Goal: Task Accomplishment & Management: Use online tool/utility

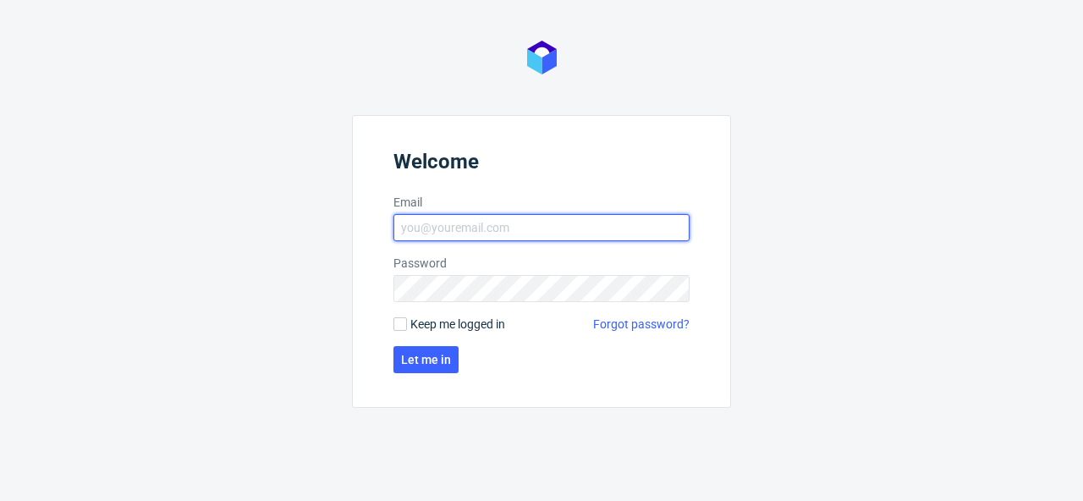
type input "[PERSON_NAME][EMAIL_ADDRESS][PERSON_NAME][DOMAIN_NAME]"
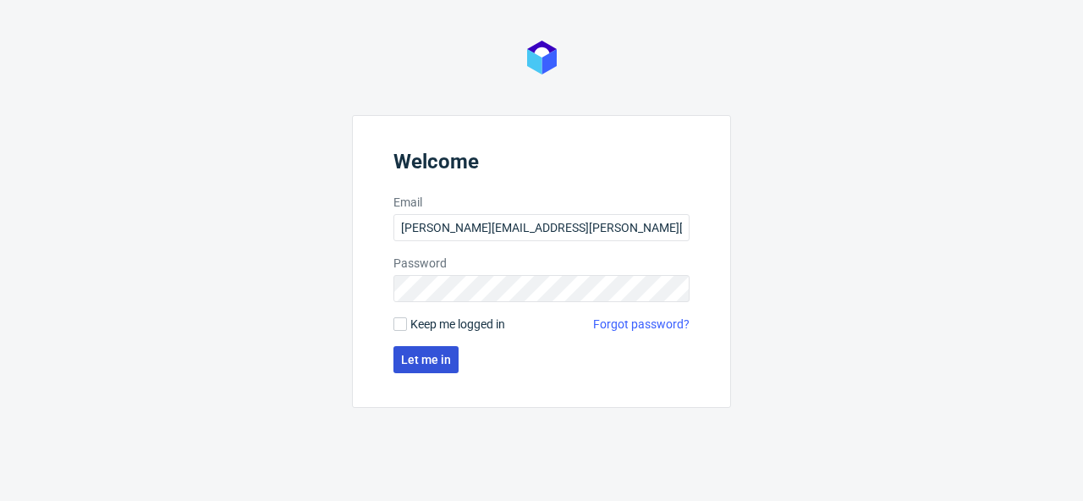
drag, startPoint x: 433, startPoint y: 341, endPoint x: 435, endPoint y: 352, distance: 11.1
click at [433, 342] on form "Welcome Email [PERSON_NAME][EMAIL_ADDRESS][PERSON_NAME][DOMAIN_NAME] Password K…" at bounding box center [541, 261] width 379 height 293
click at [435, 354] on span "Let me in" at bounding box center [426, 360] width 50 height 12
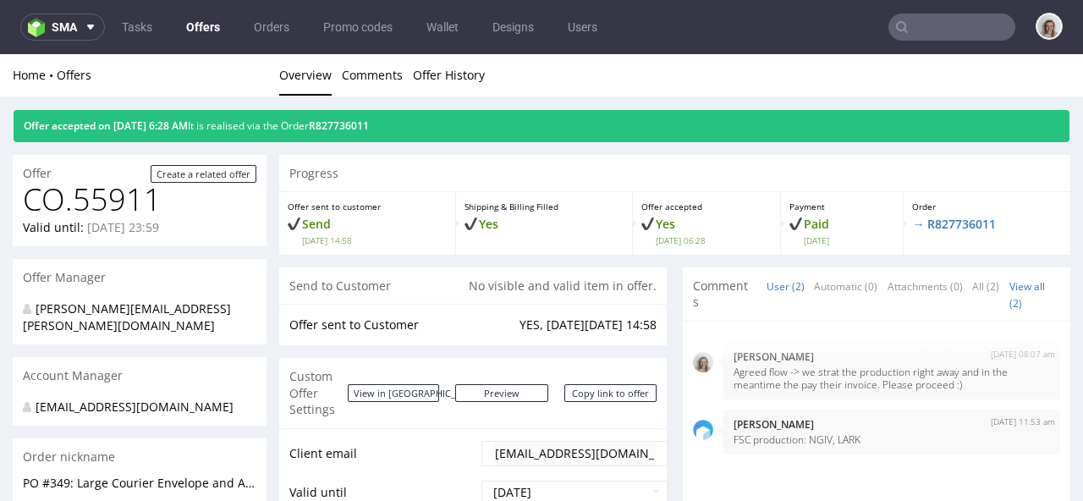
click at [959, 31] on input "text" at bounding box center [951, 27] width 127 height 27
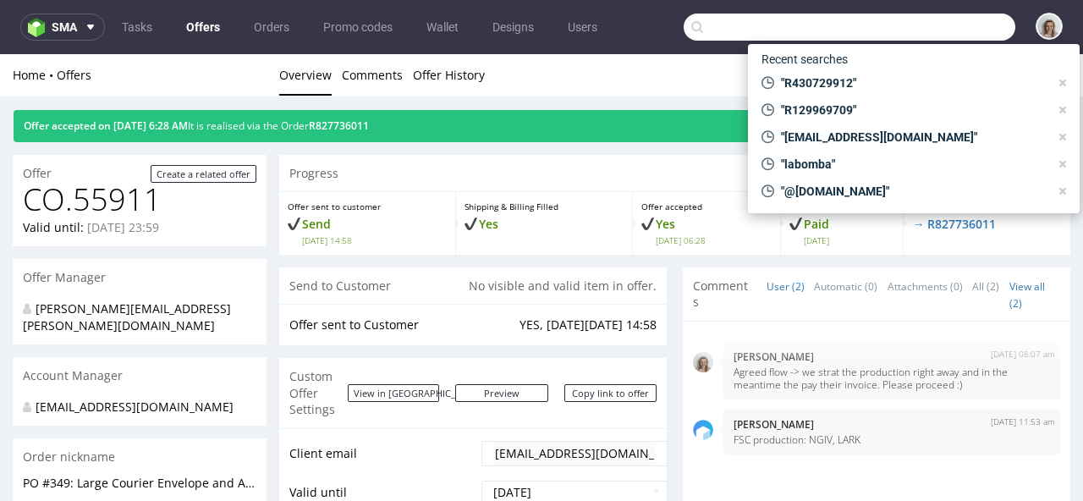
paste input "QJOZ"
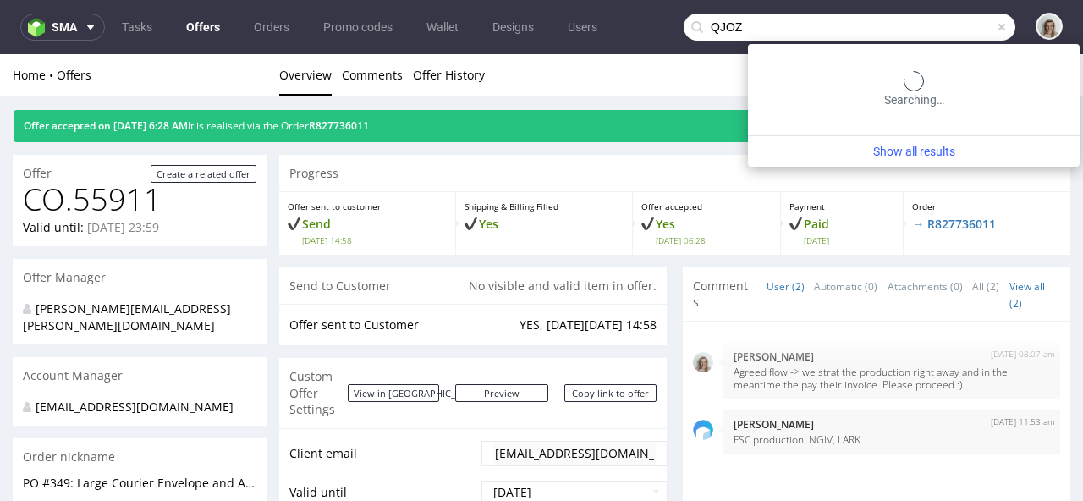
type input "QJOZ"
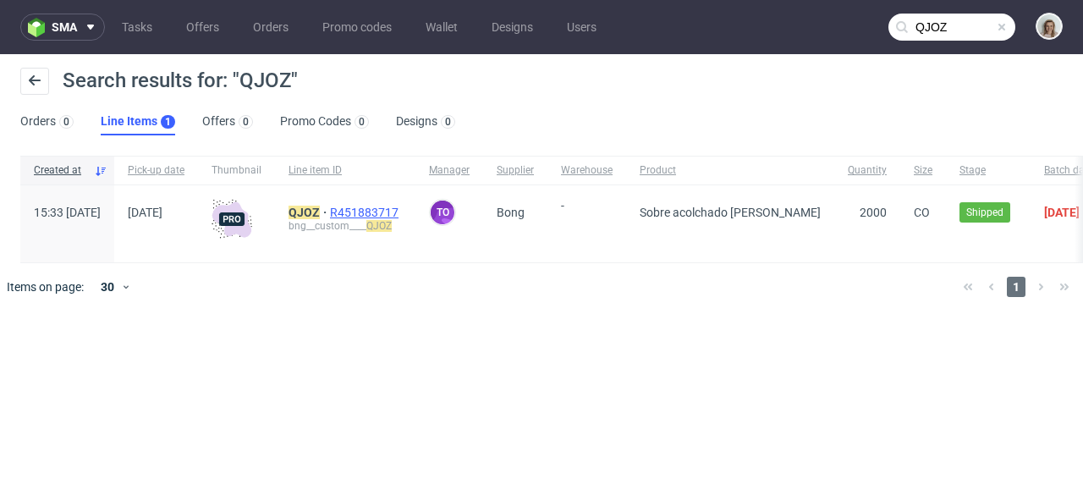
click at [402, 208] on span "R451883717" at bounding box center [366, 213] width 72 height 14
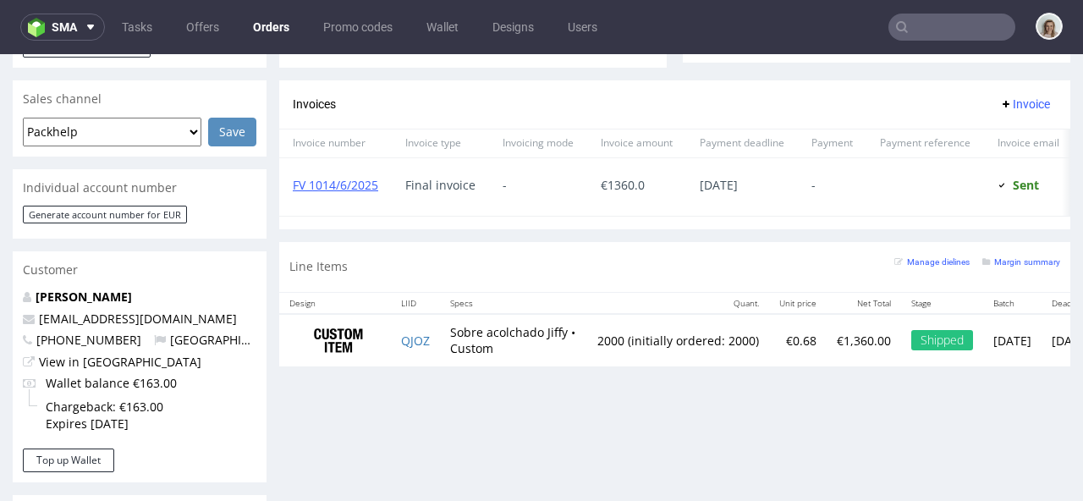
scroll to position [751, 0]
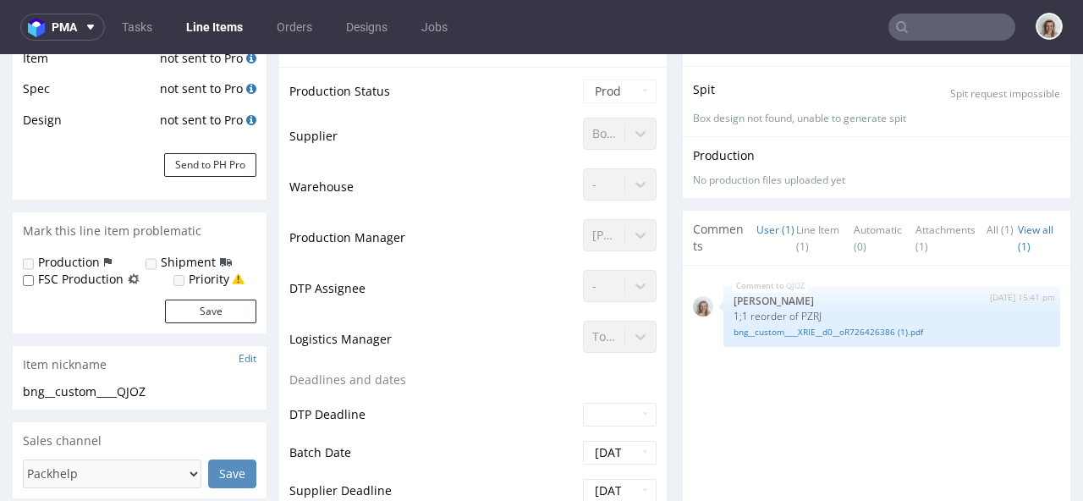
type input "2000"
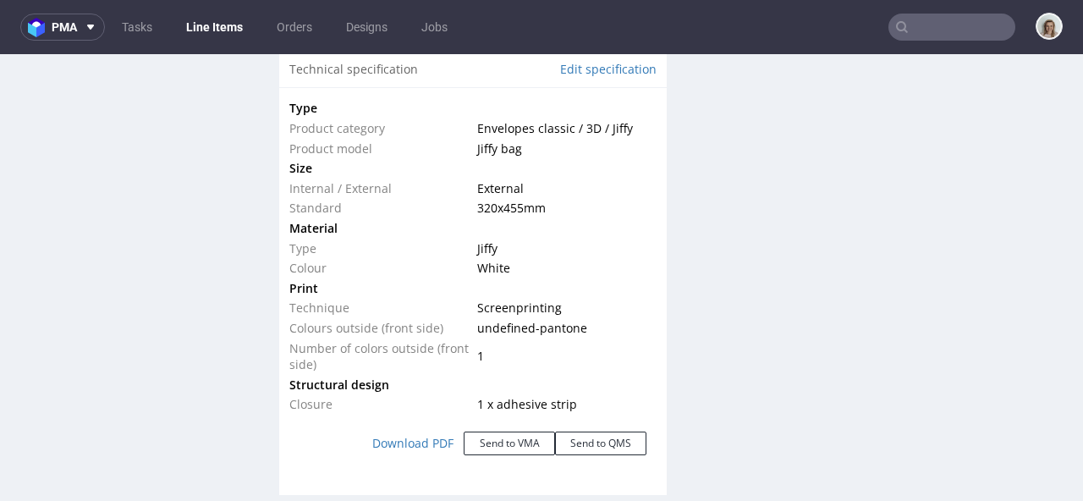
scroll to position [1733, 0]
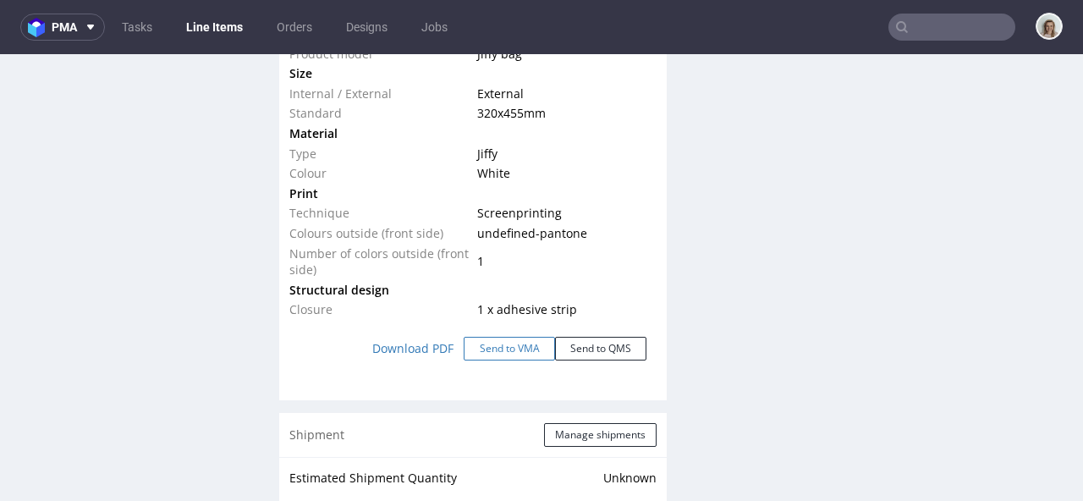
click at [530, 352] on button "Send to VMA" at bounding box center [509, 349] width 91 height 24
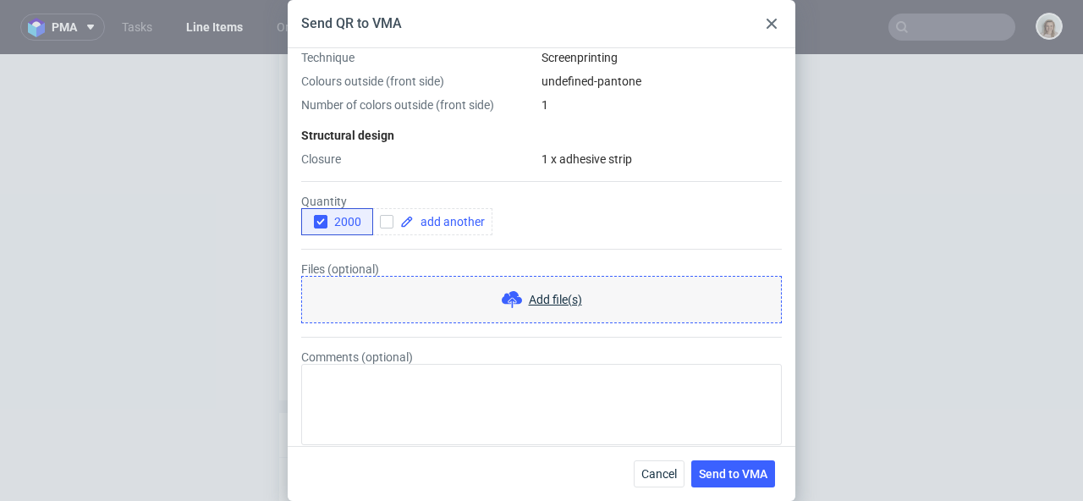
scroll to position [461, 0]
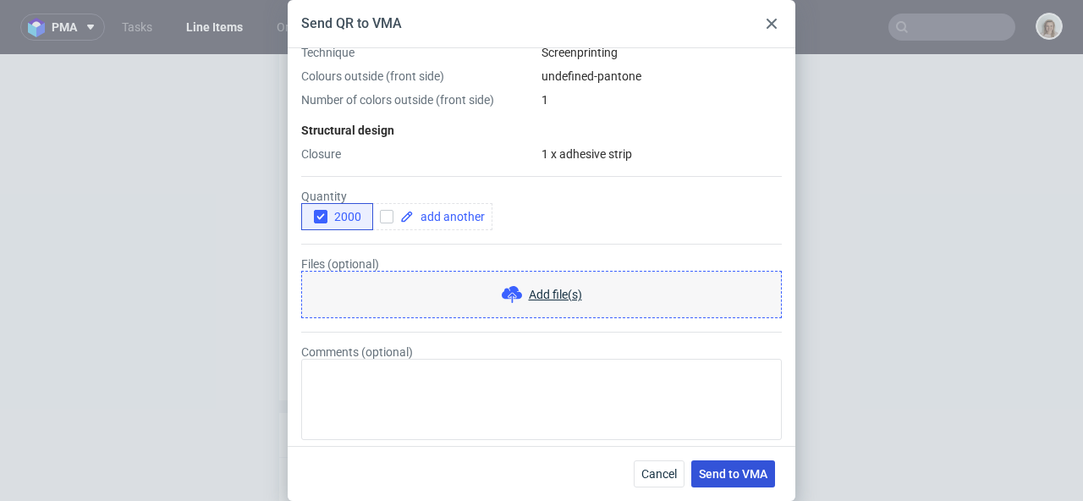
click at [737, 481] on button "Send to VMA" at bounding box center [733, 473] width 84 height 27
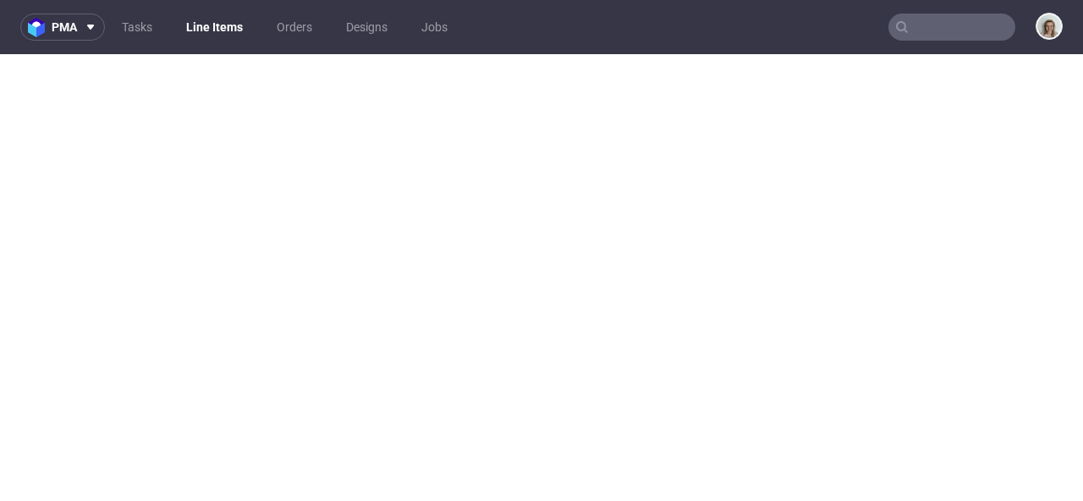
select select "in_progress"
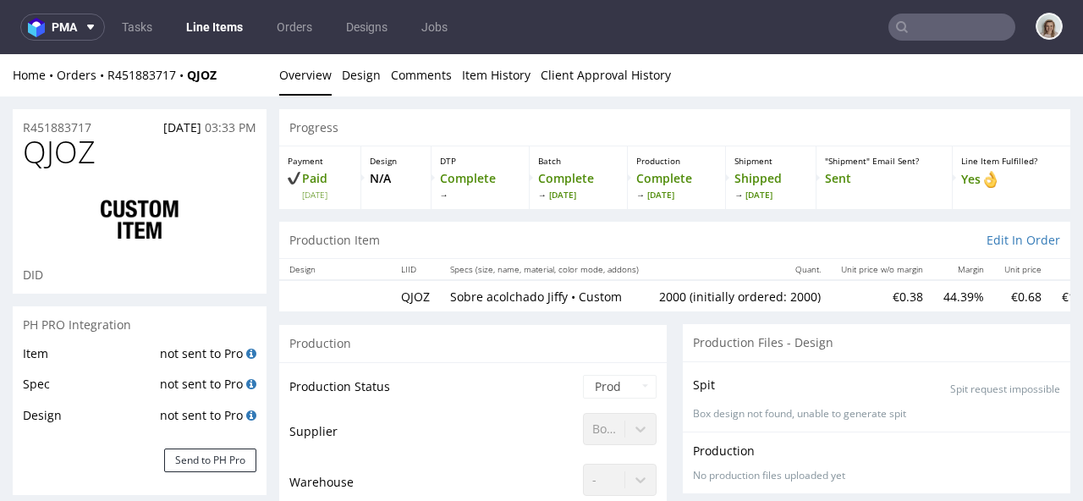
scroll to position [0, 0]
click at [972, 28] on input "text" at bounding box center [951, 27] width 127 height 27
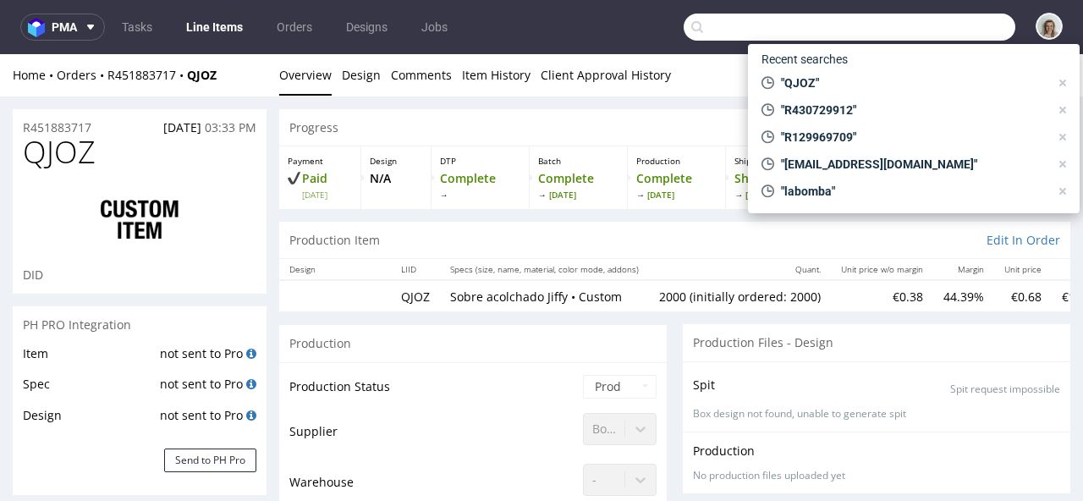
paste input "victor@karmicare.com"
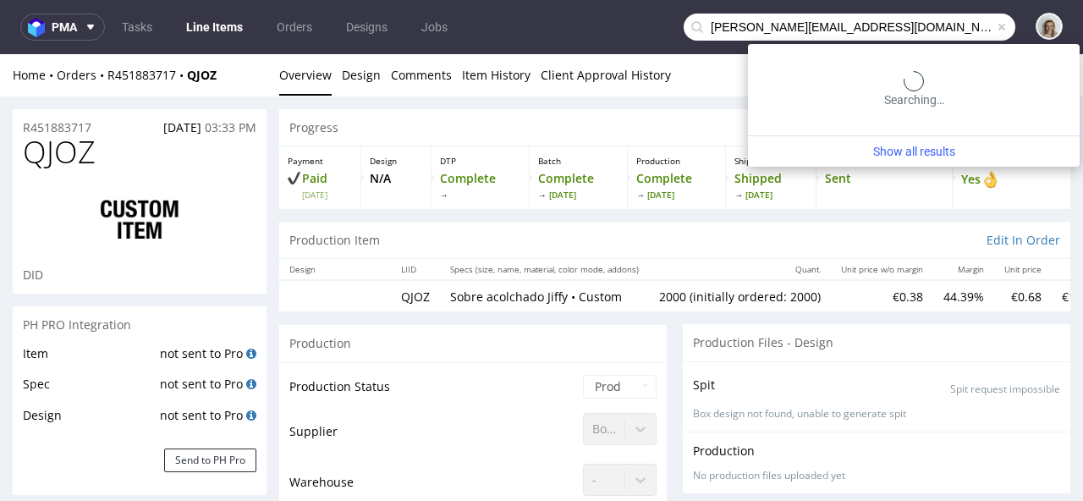
type input "victor@karmicare.com"
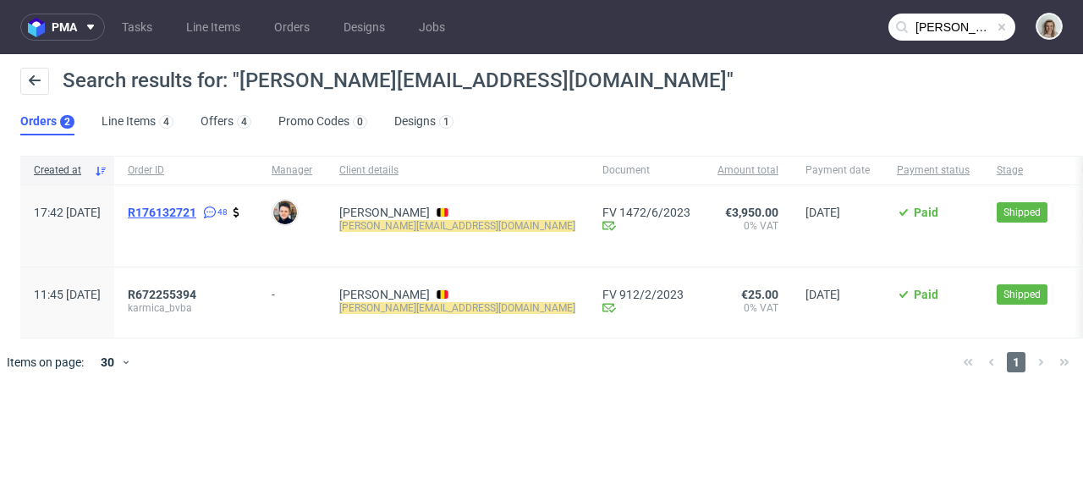
click at [196, 211] on span "R176132721" at bounding box center [162, 213] width 69 height 14
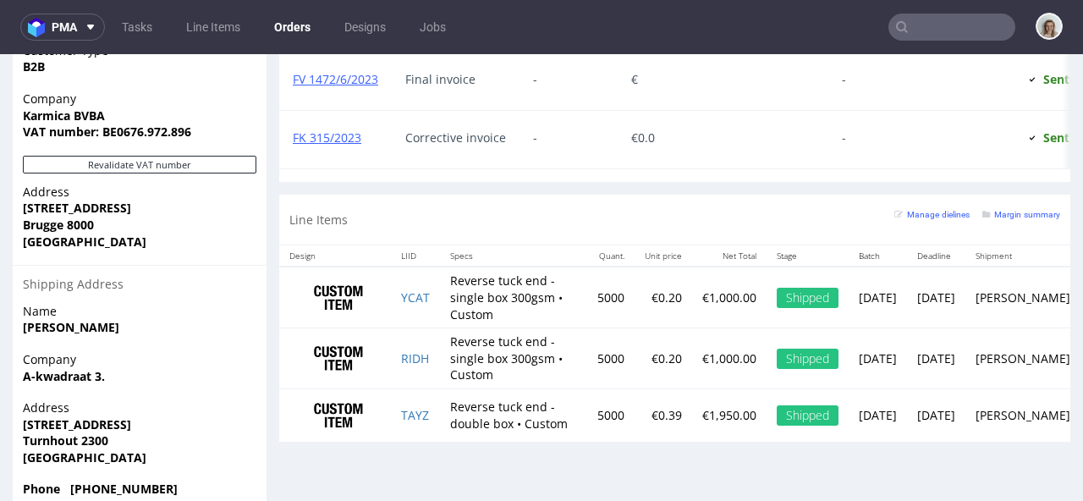
scroll to position [1193, 0]
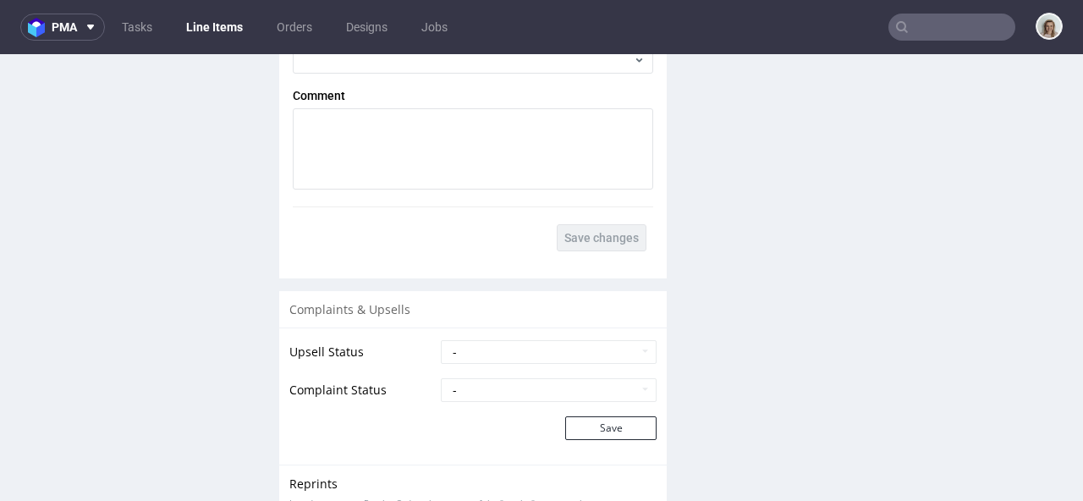
scroll to position [3259, 0]
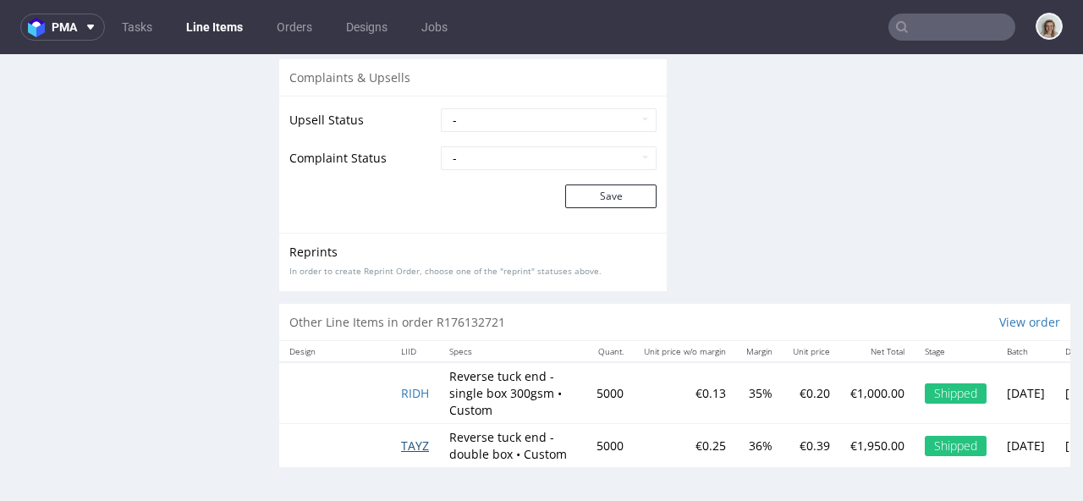
click at [426, 437] on span "TAYZ" at bounding box center [415, 445] width 28 height 16
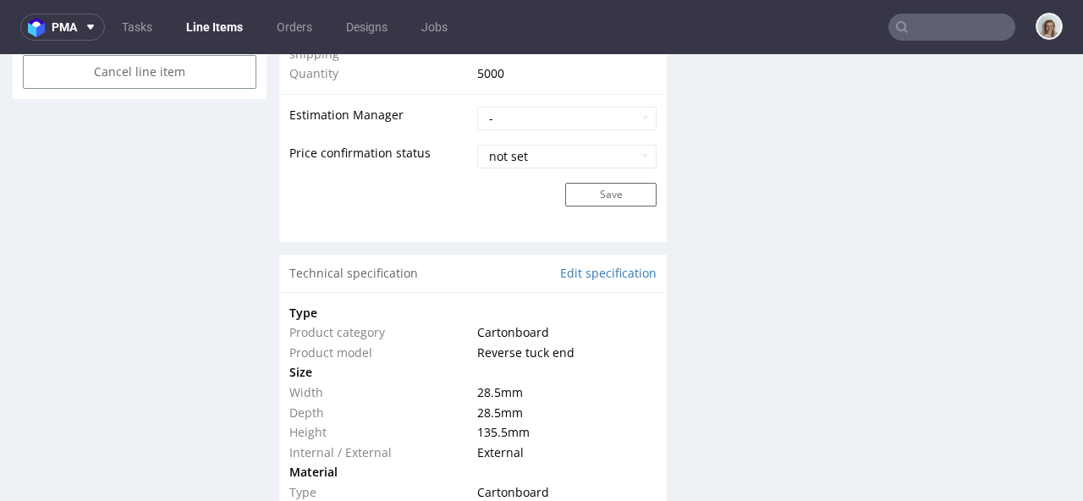
click at [958, 20] on input "text" at bounding box center [951, 27] width 127 height 27
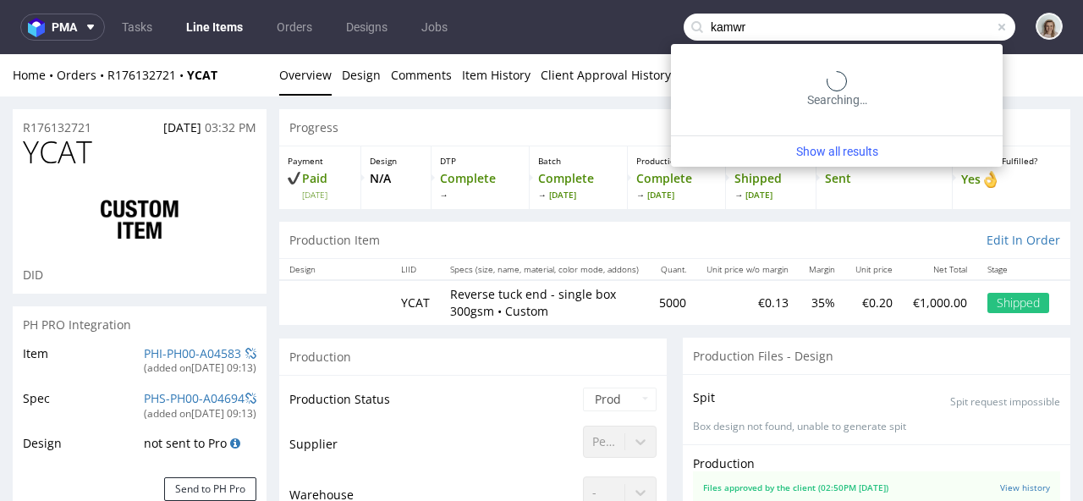
scroll to position [5335, 0]
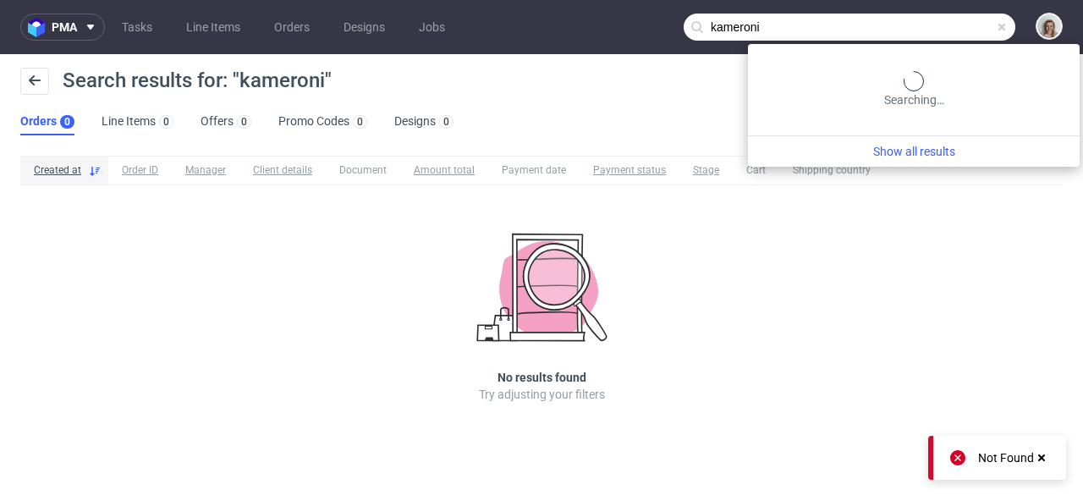
drag, startPoint x: 971, startPoint y: 30, endPoint x: 682, endPoint y: 28, distance: 289.3
click at [682, 28] on nav "pma Tasks Line Items Orders Designs Jobs kameroni" at bounding box center [541, 27] width 1083 height 54
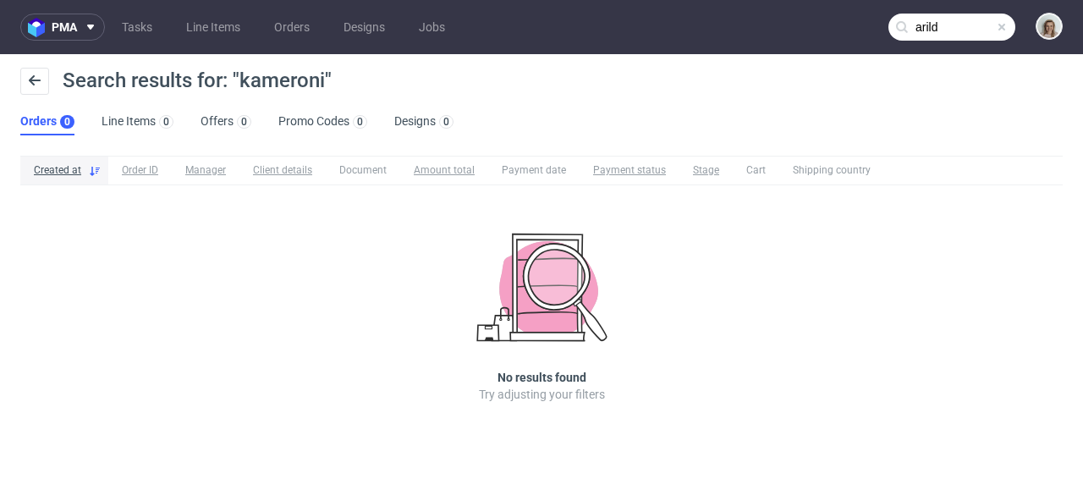
type input "arild"
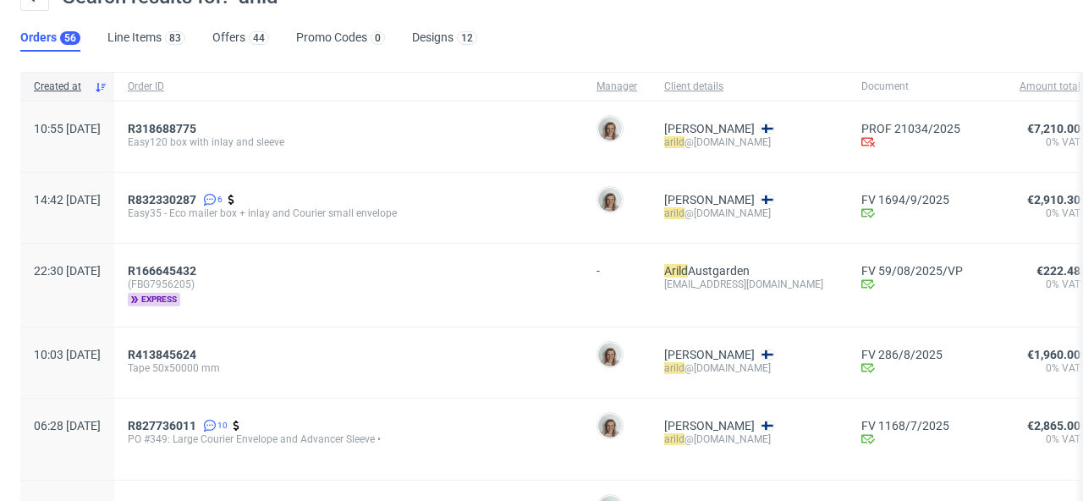
scroll to position [90, 0]
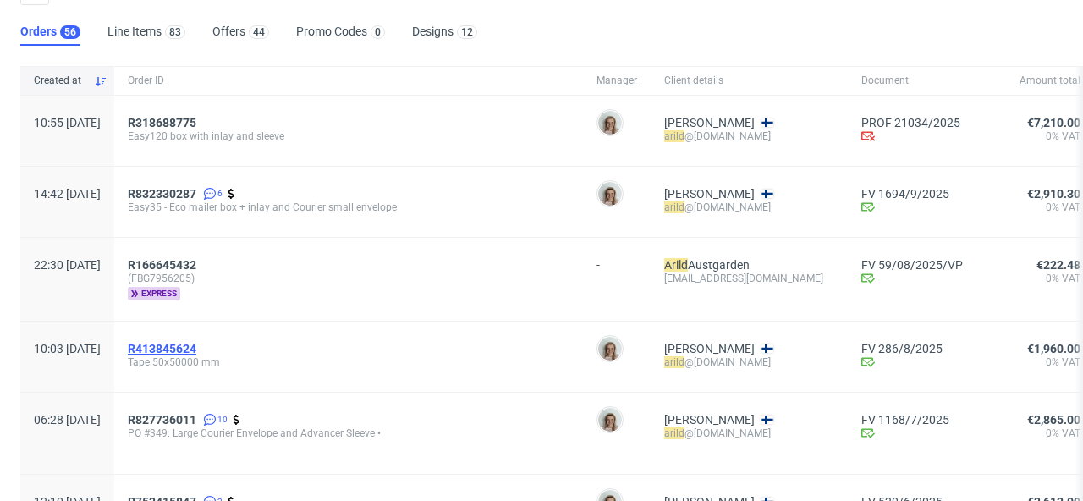
click at [196, 352] on span "R413845624" at bounding box center [162, 349] width 69 height 14
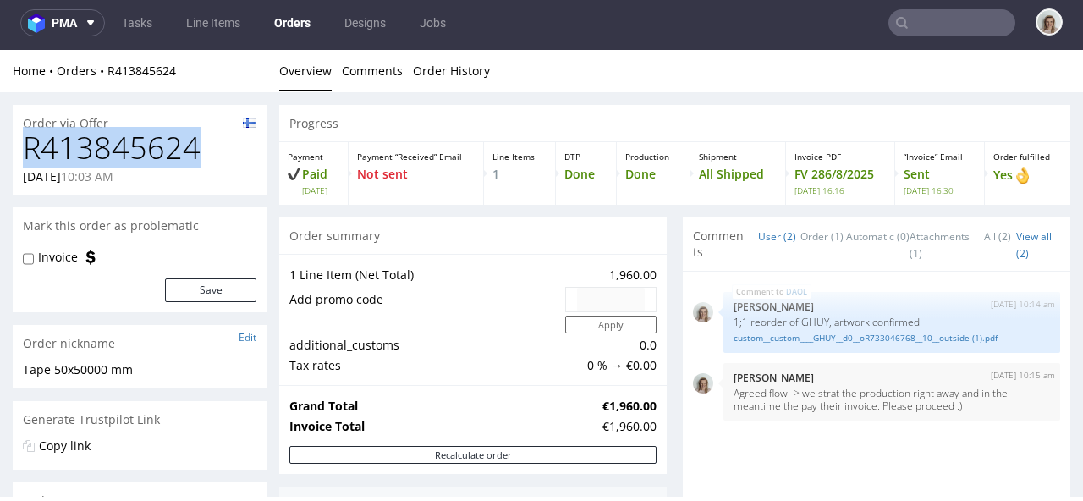
drag, startPoint x: 204, startPoint y: 146, endPoint x: 12, endPoint y: 160, distance: 192.5
click at [13, 160] on div "R413845624 02.07.2025 10:03 AM" at bounding box center [140, 162] width 254 height 63
copy h1 "R413845624"
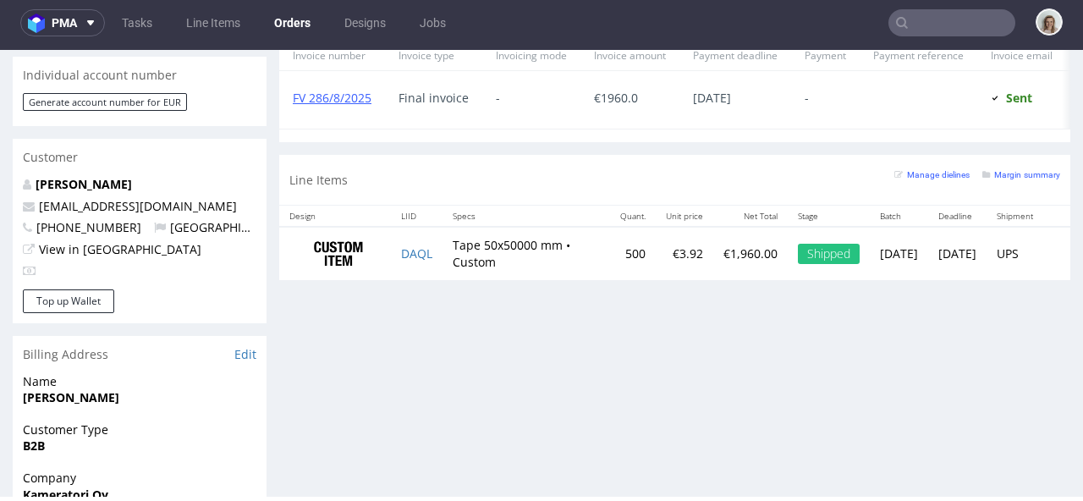
scroll to position [0, 53]
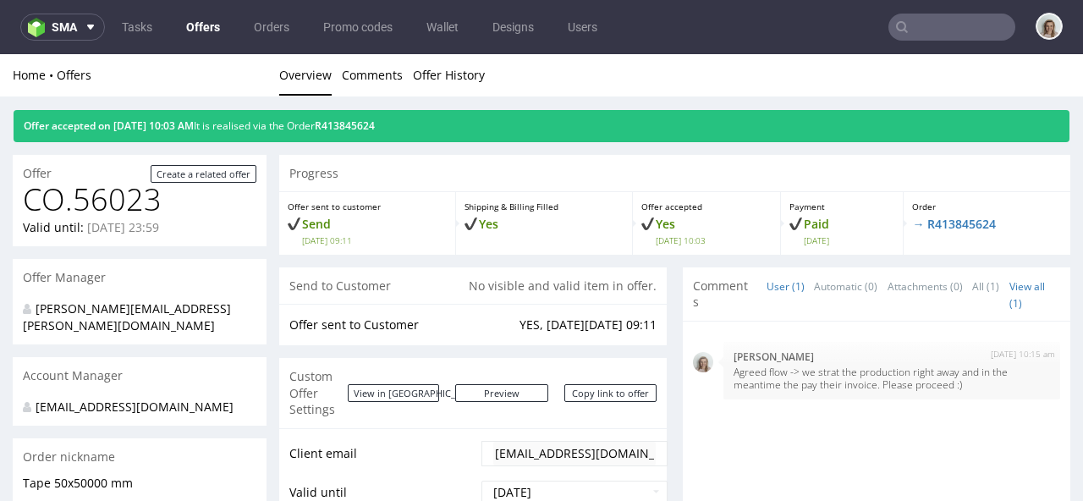
scroll to position [517, 0]
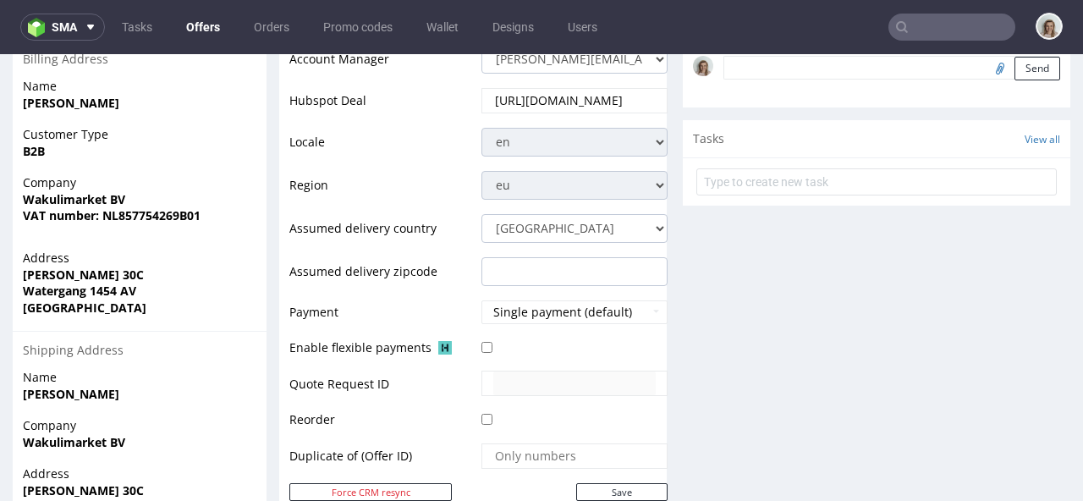
scroll to position [893, 0]
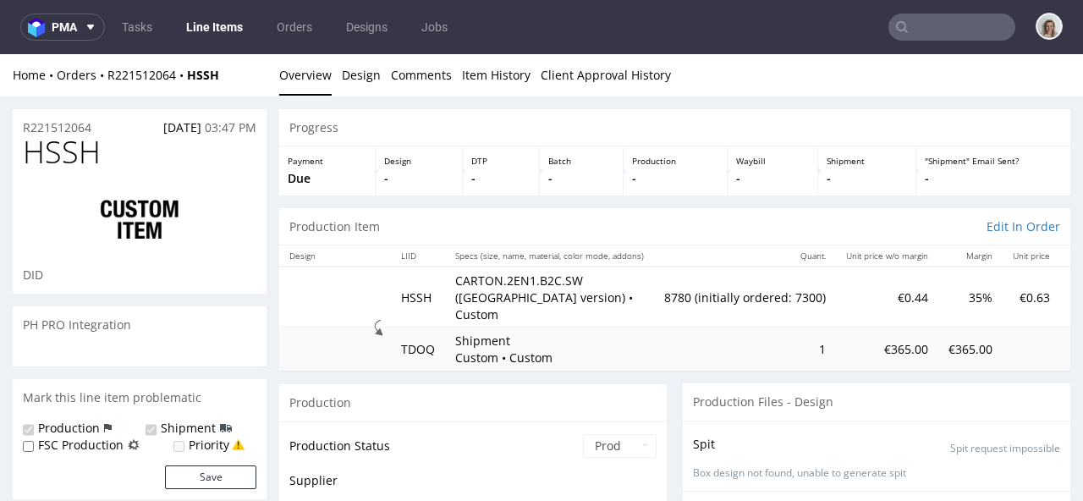
scroll to position [275, 0]
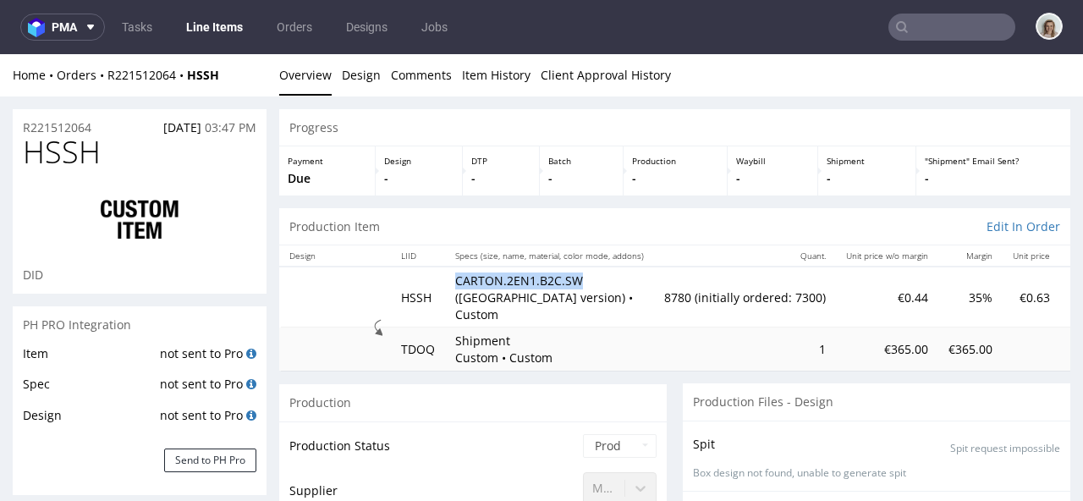
drag, startPoint x: 580, startPoint y: 277, endPoint x: 459, endPoint y: 279, distance: 121.0
click at [458, 282] on p "CARTON.2EN1.B2C.SW (Switzerland version) • Custom" at bounding box center [549, 297] width 189 height 50
copy p "CARTON.2EN1.B2C.SW"
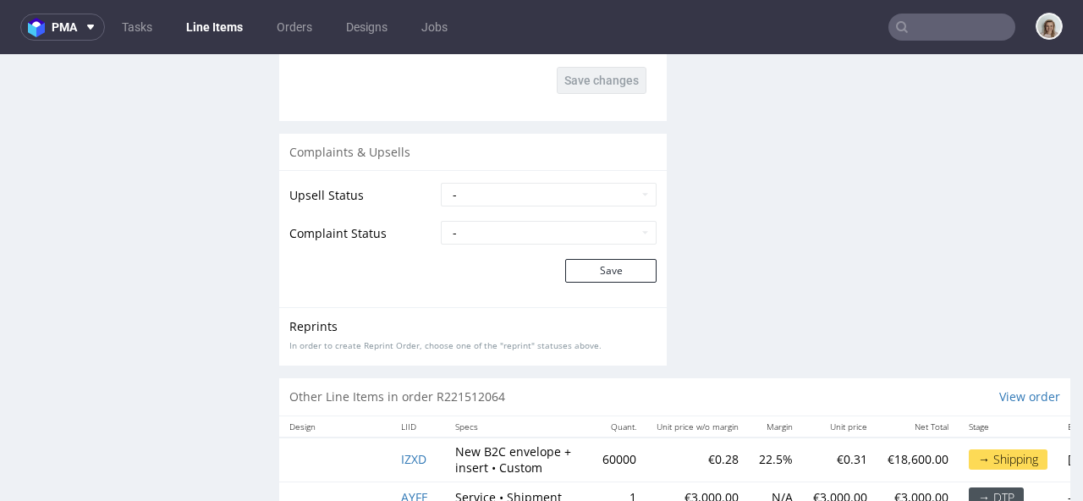
scroll to position [3413, 0]
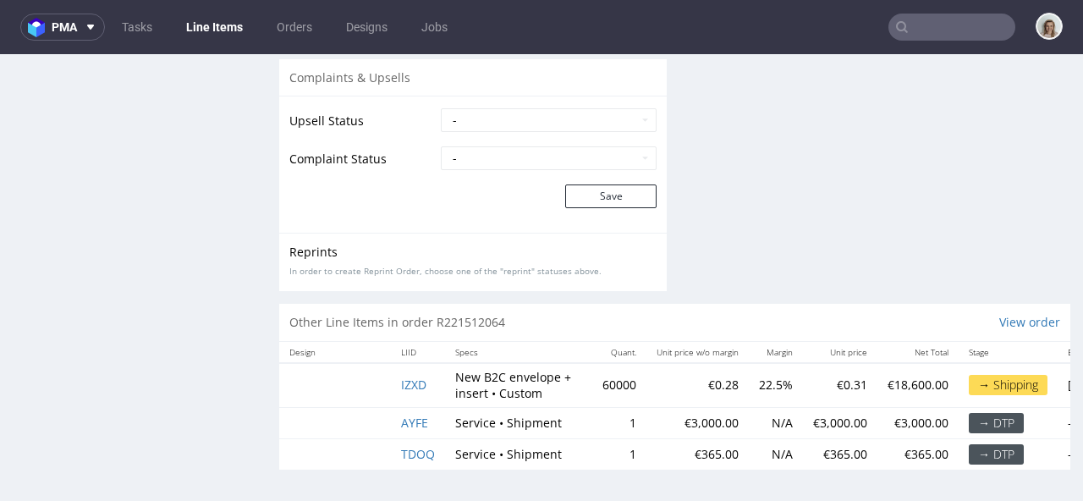
click at [954, 25] on input "text" at bounding box center [951, 27] width 127 height 27
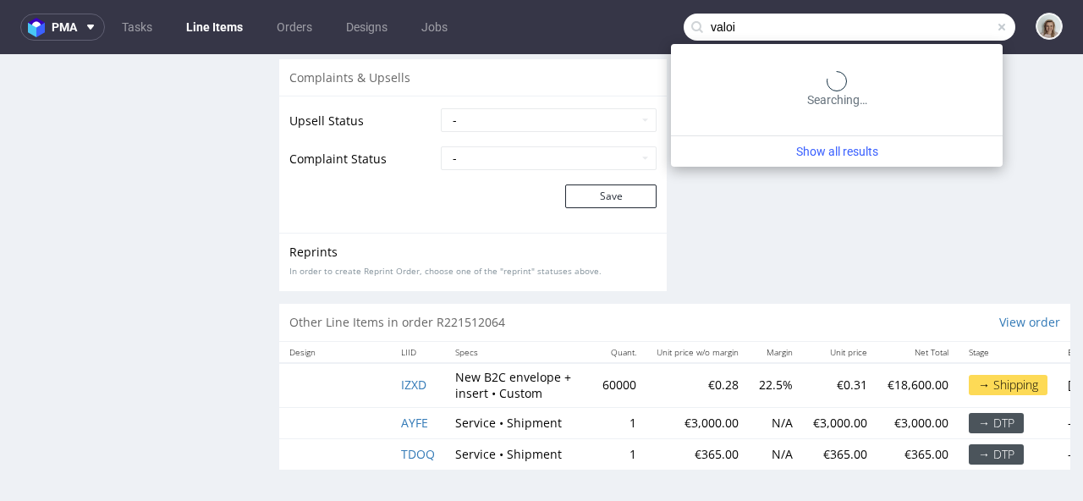
type input "valoi"
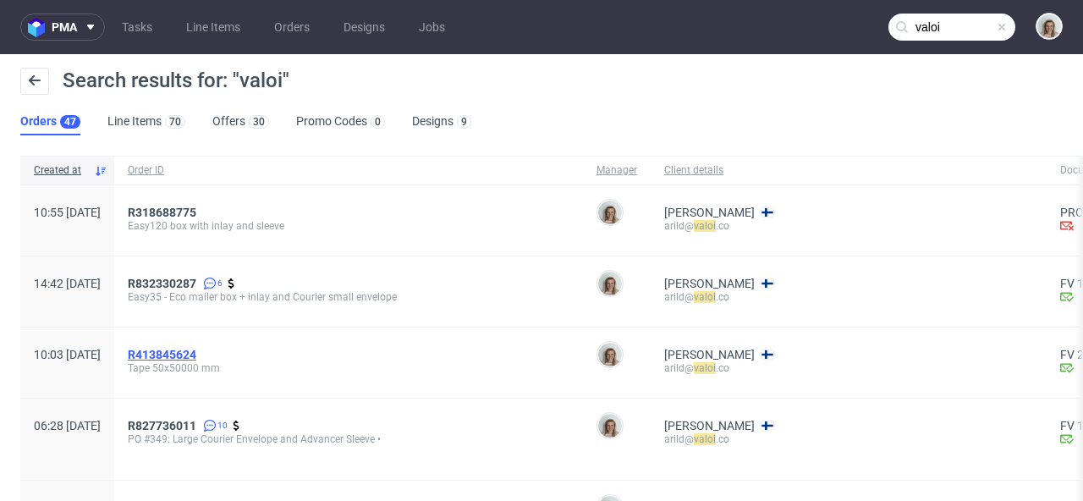
click at [196, 350] on span "R413845624" at bounding box center [162, 355] width 69 height 14
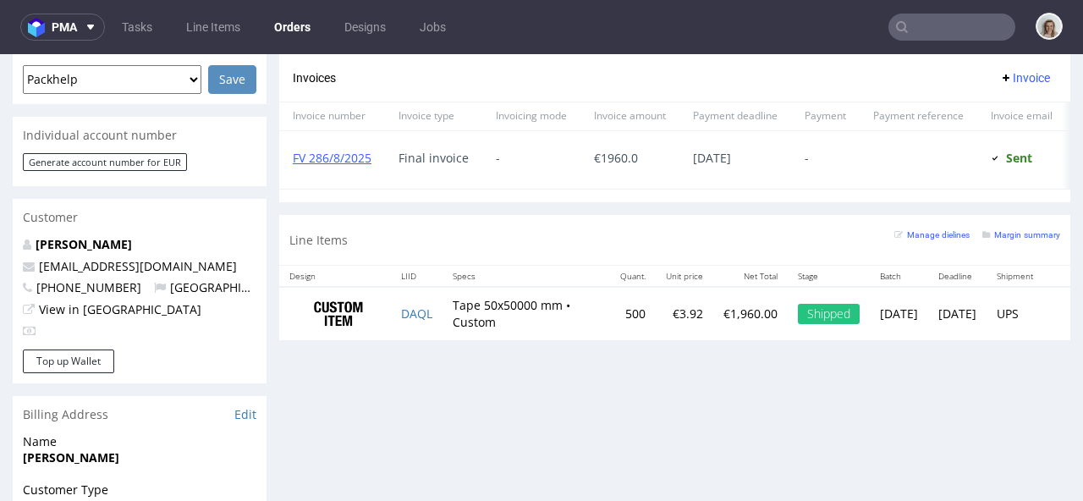
scroll to position [951, 0]
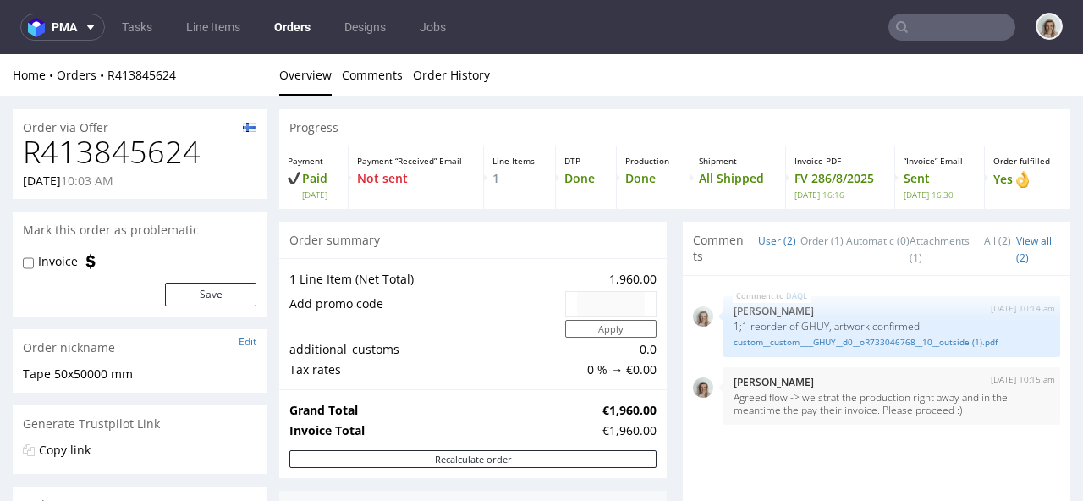
type input "valoi"
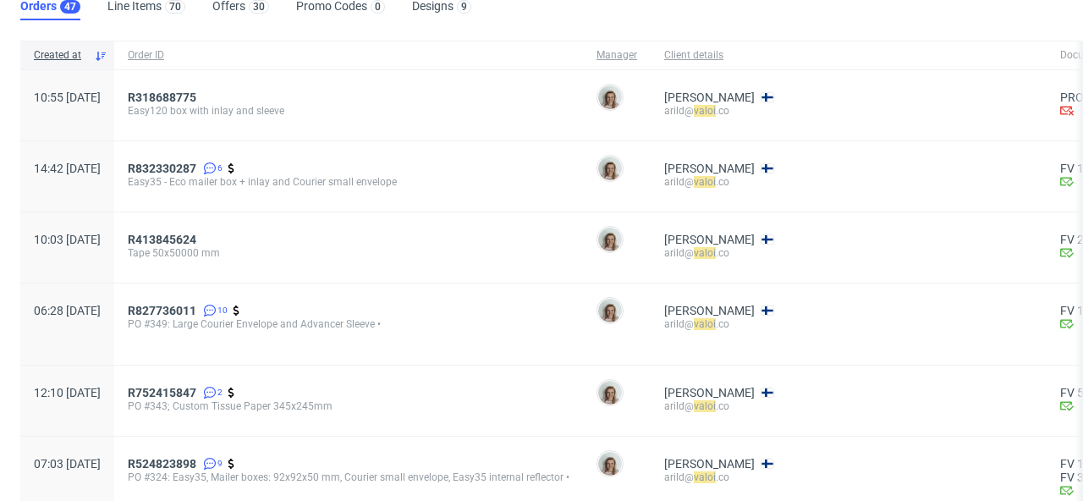
scroll to position [181, 0]
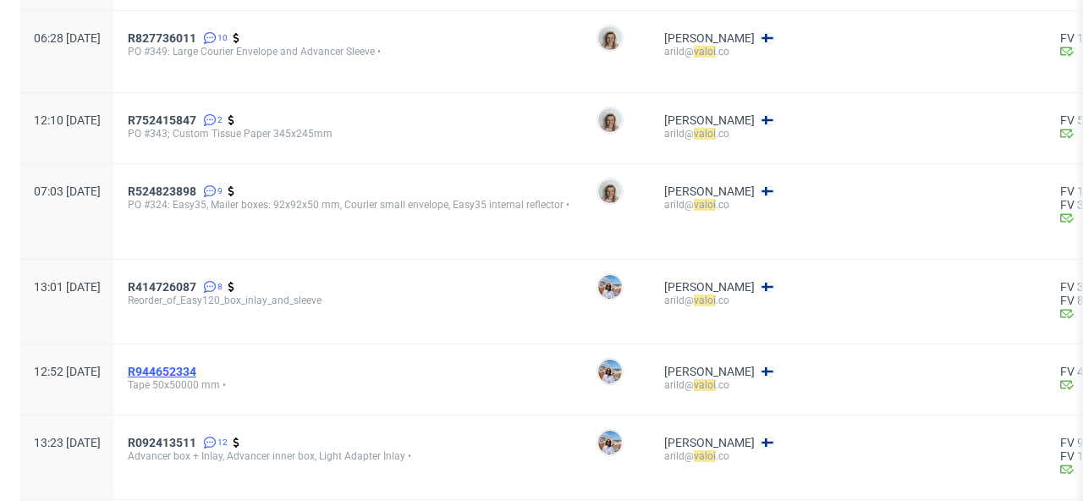
click at [196, 372] on span "R944652334" at bounding box center [162, 372] width 69 height 14
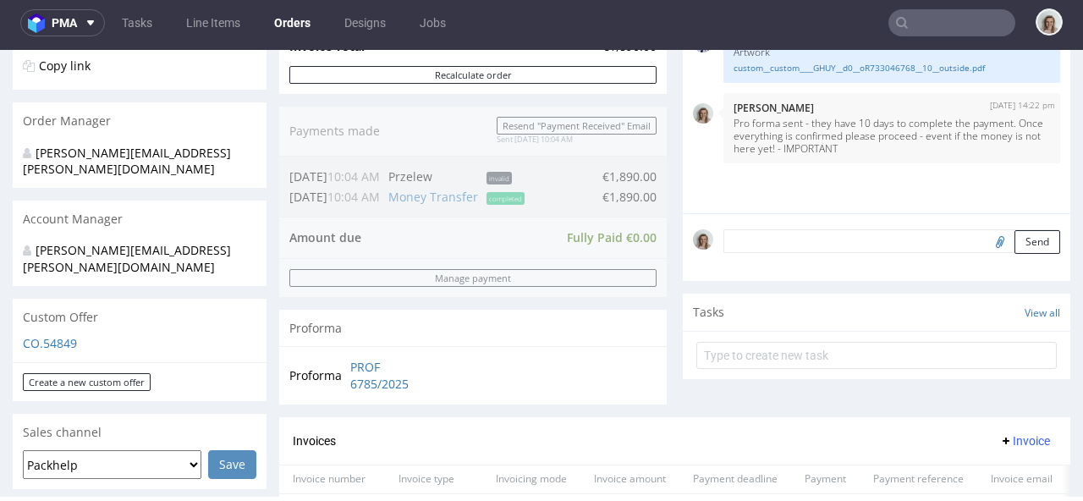
scroll to position [807, 0]
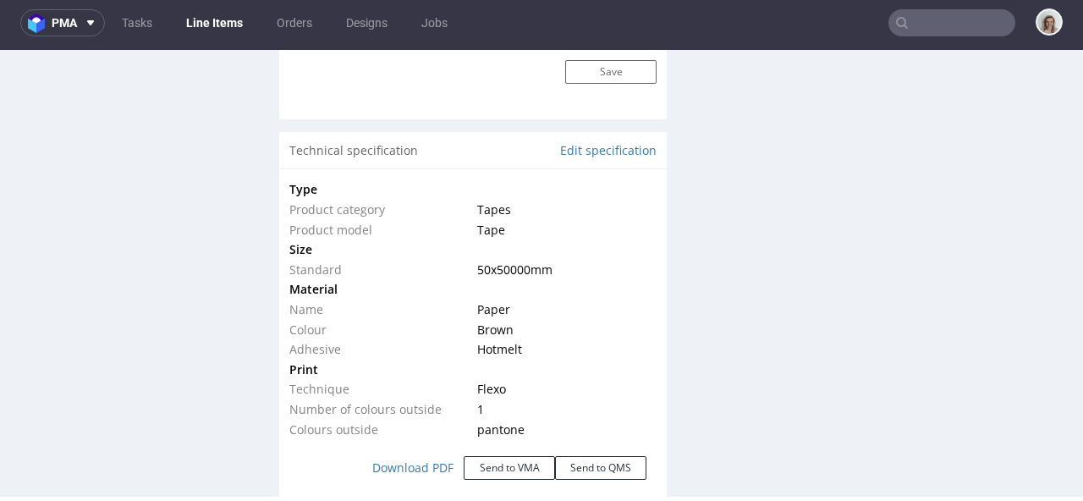
scroll to position [1536, 0]
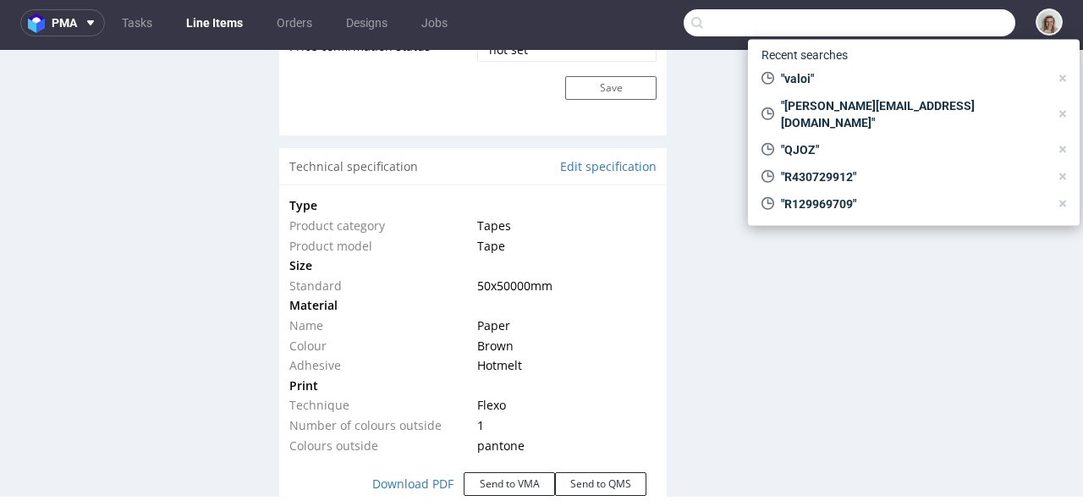
click at [952, 20] on input "text" at bounding box center [850, 22] width 332 height 27
paste input "victor@karmicare.com"
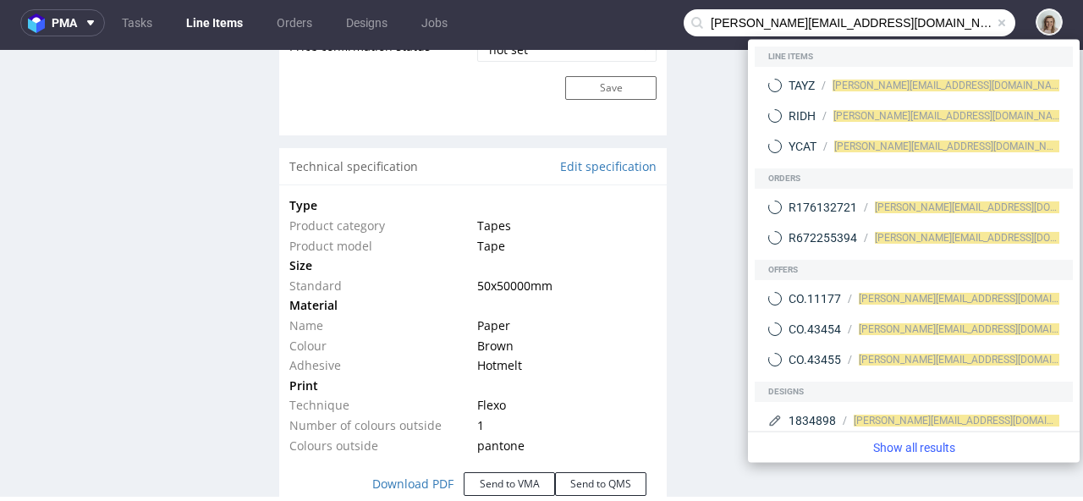
type input "victor@karmicare.com"
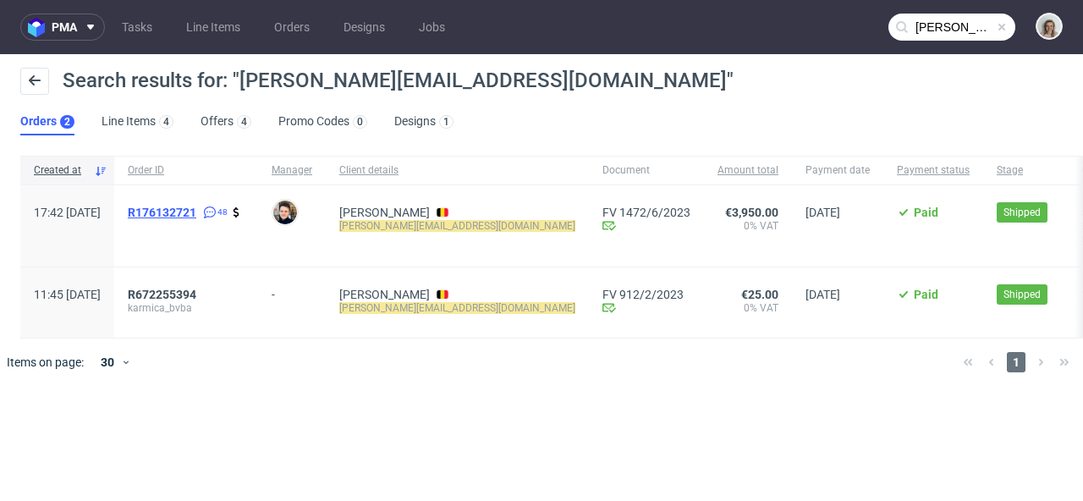
click at [179, 212] on span "R176132721" at bounding box center [162, 213] width 69 height 14
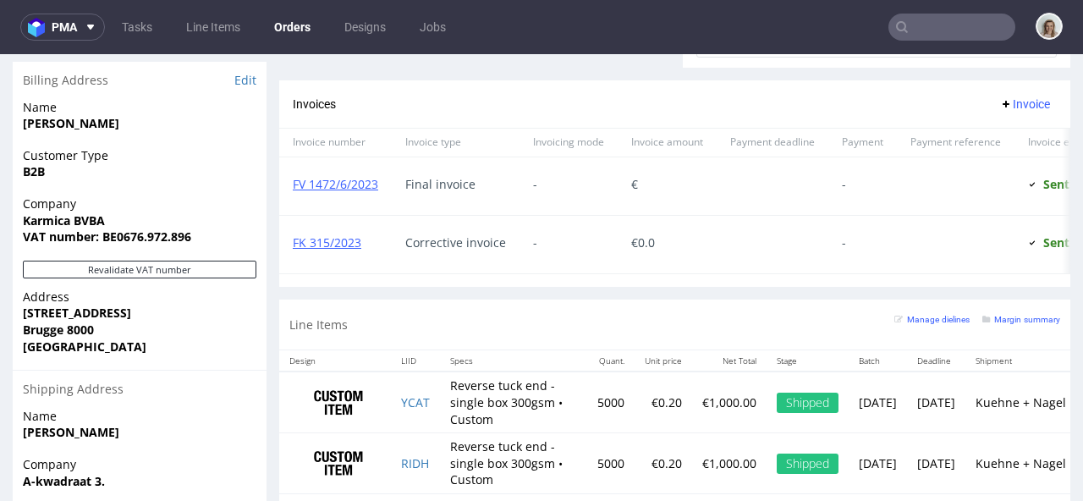
scroll to position [1193, 0]
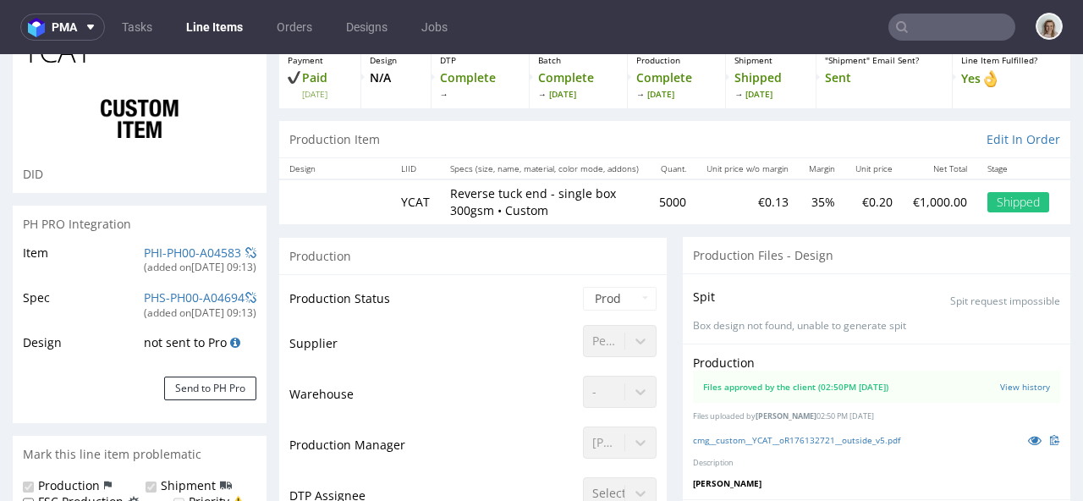
scroll to position [151, 0]
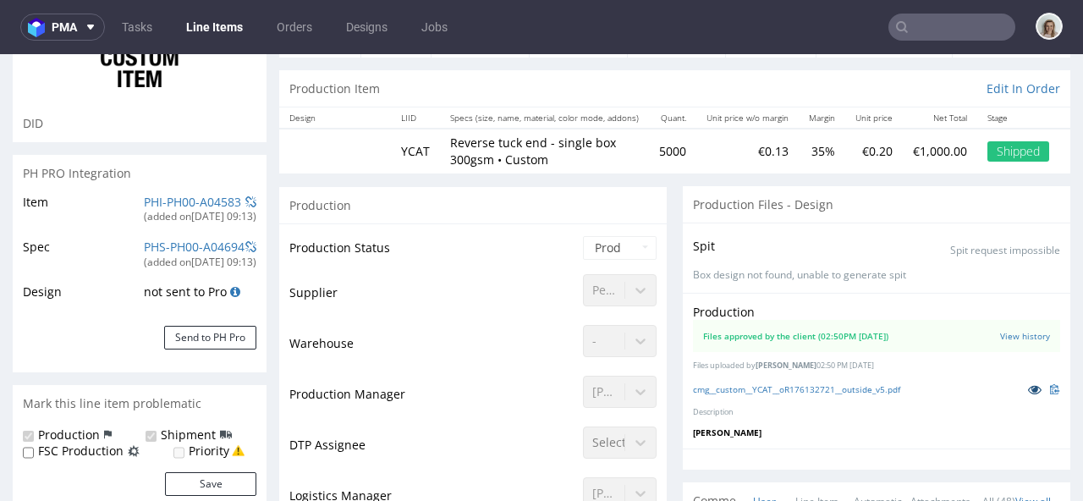
click at [1028, 388] on icon at bounding box center [1035, 389] width 14 height 12
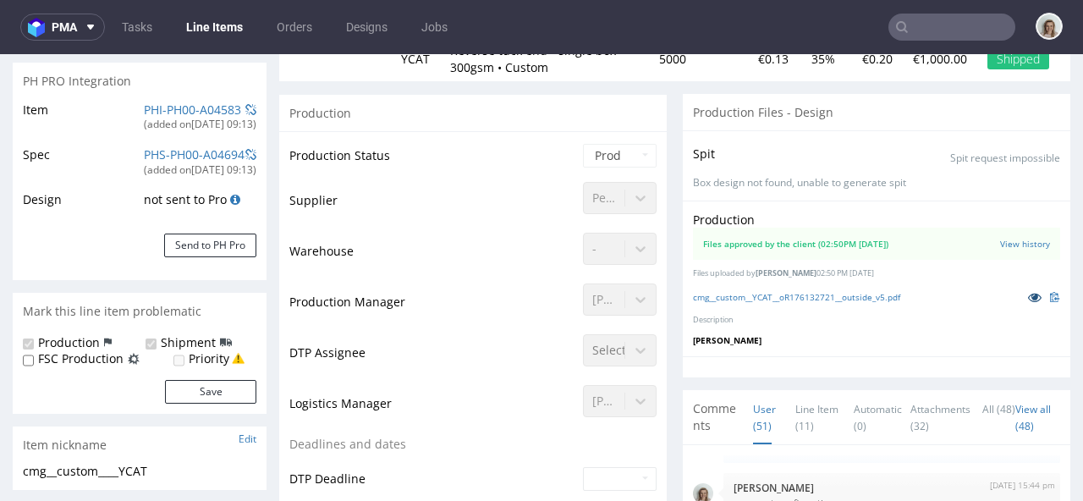
scroll to position [0, 0]
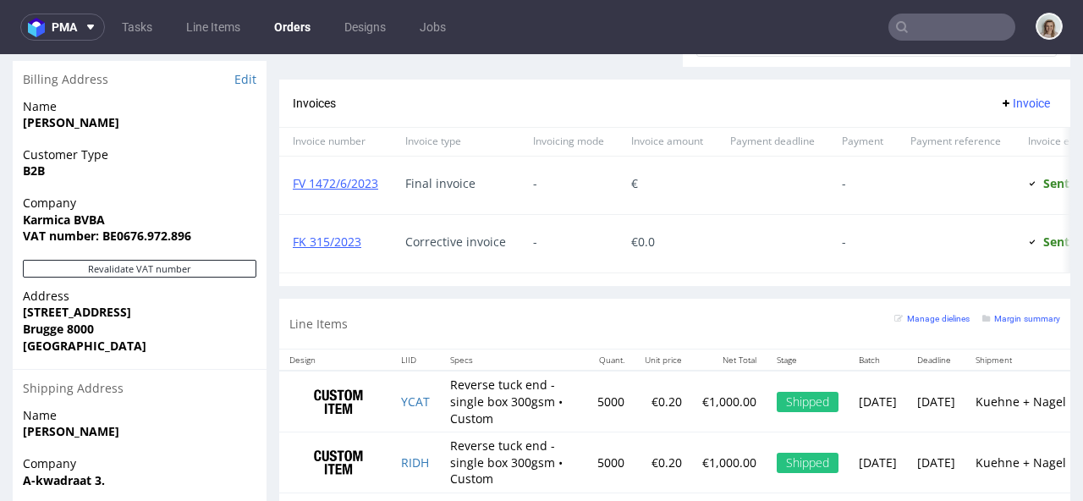
scroll to position [1193, 0]
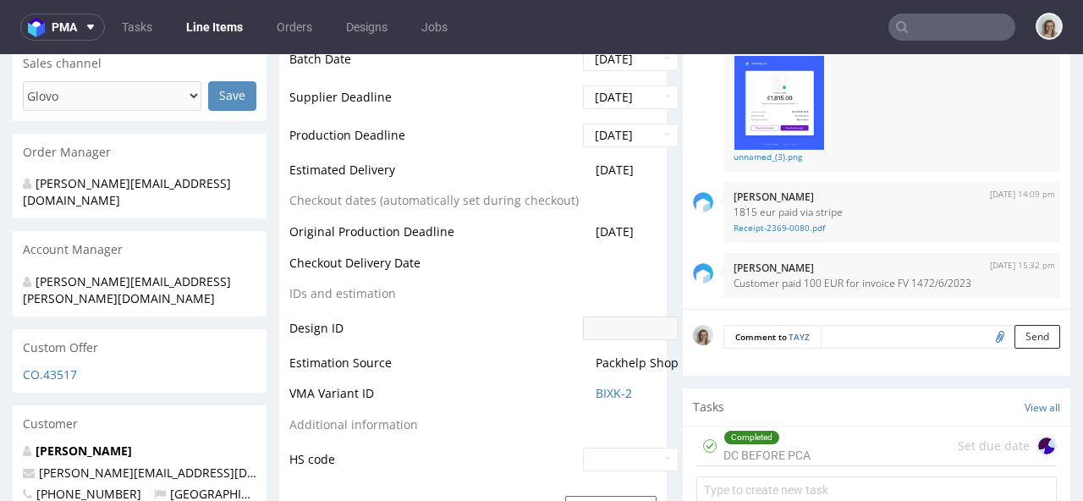
scroll to position [252, 0]
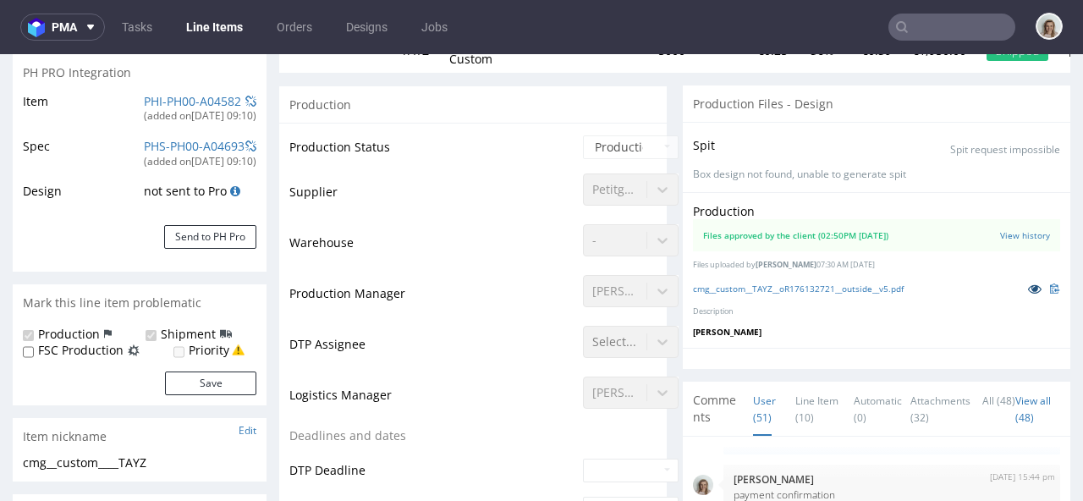
click at [1028, 288] on icon at bounding box center [1035, 289] width 14 height 12
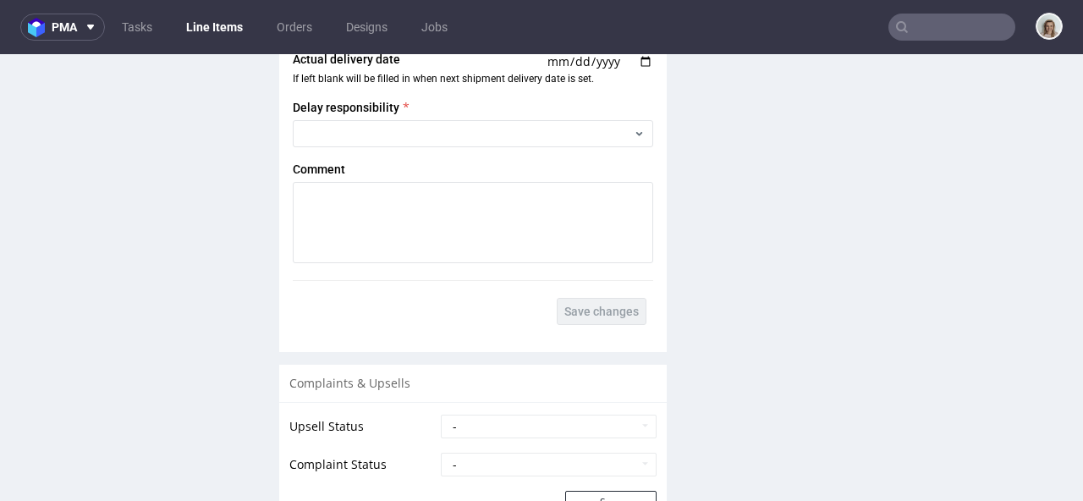
scroll to position [3371, 0]
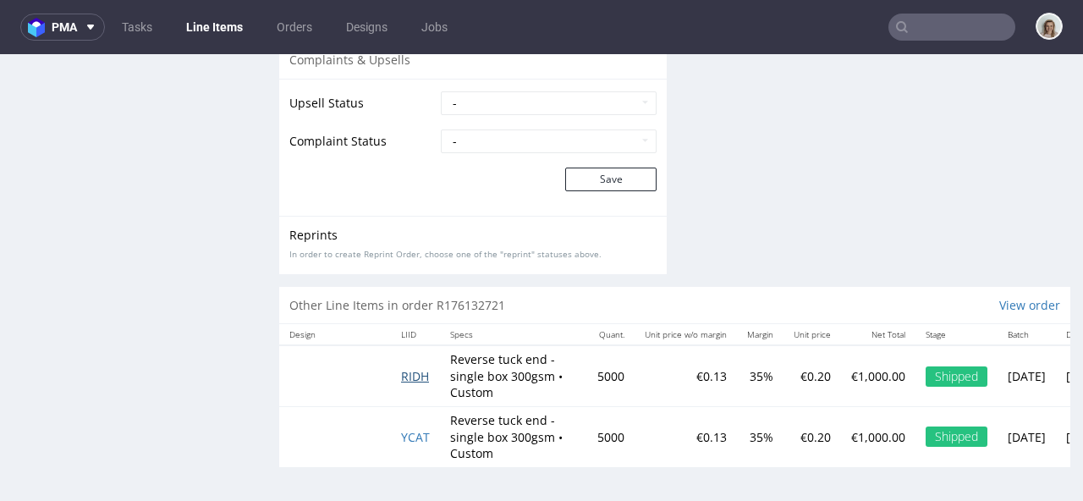
click at [420, 368] on span "RIDH" at bounding box center [415, 376] width 28 height 16
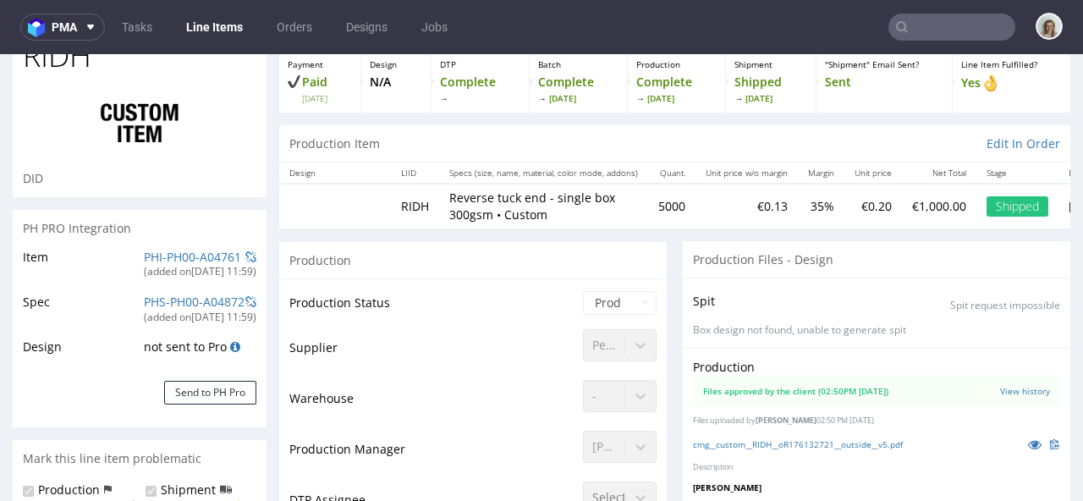
scroll to position [321, 0]
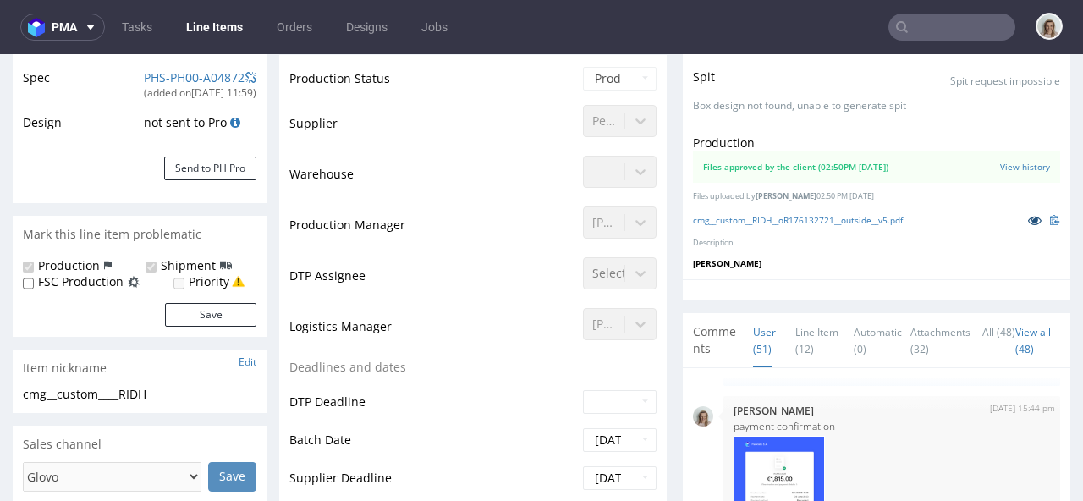
click at [1028, 221] on icon at bounding box center [1035, 220] width 14 height 12
click at [953, 33] on input "text" at bounding box center [951, 27] width 127 height 27
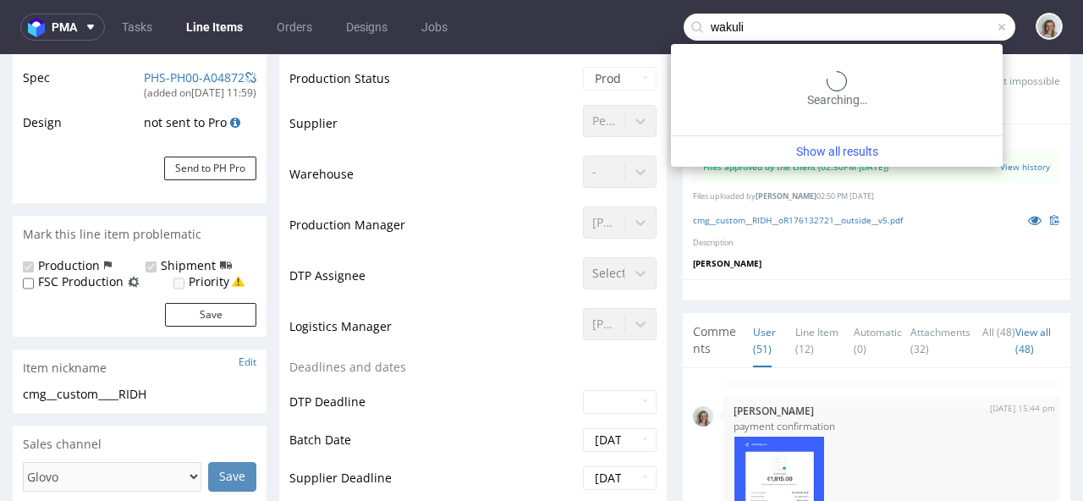
type input "wakuli"
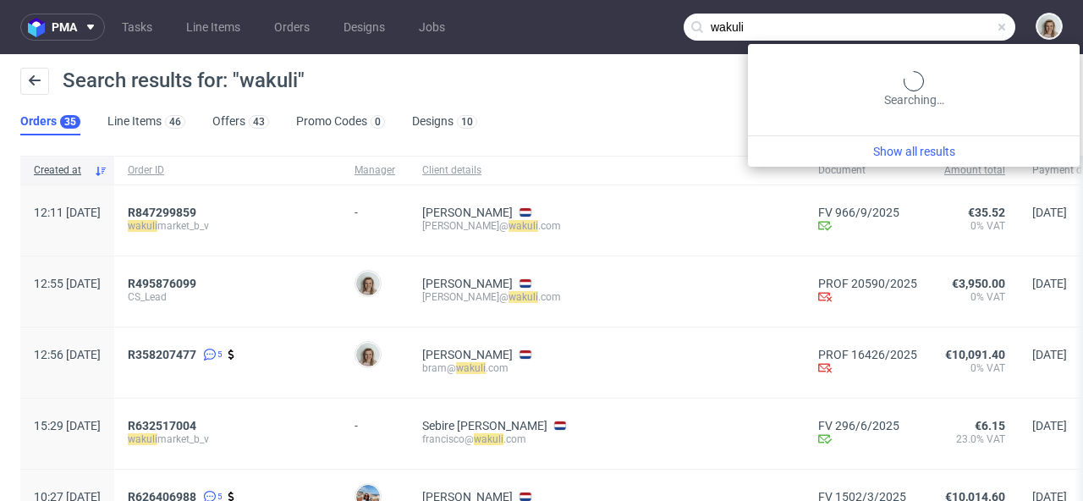
click at [946, 29] on input "wakuli" at bounding box center [850, 27] width 332 height 27
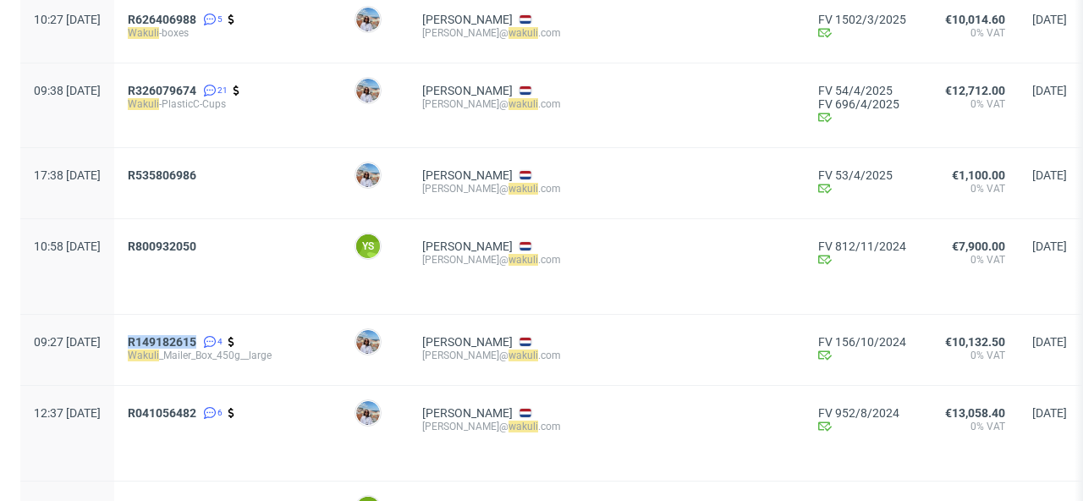
scroll to position [815, 0]
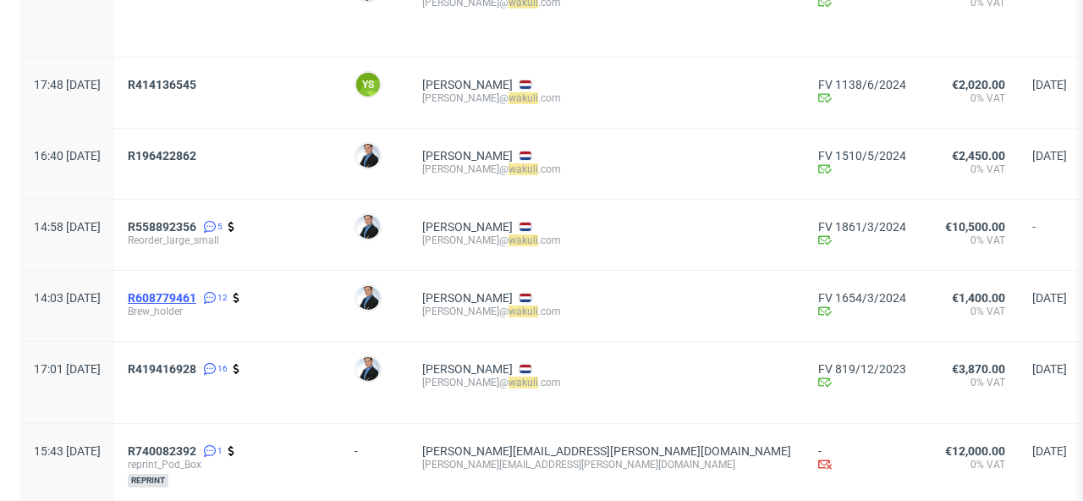
click at [196, 302] on span "R608779461" at bounding box center [162, 298] width 69 height 14
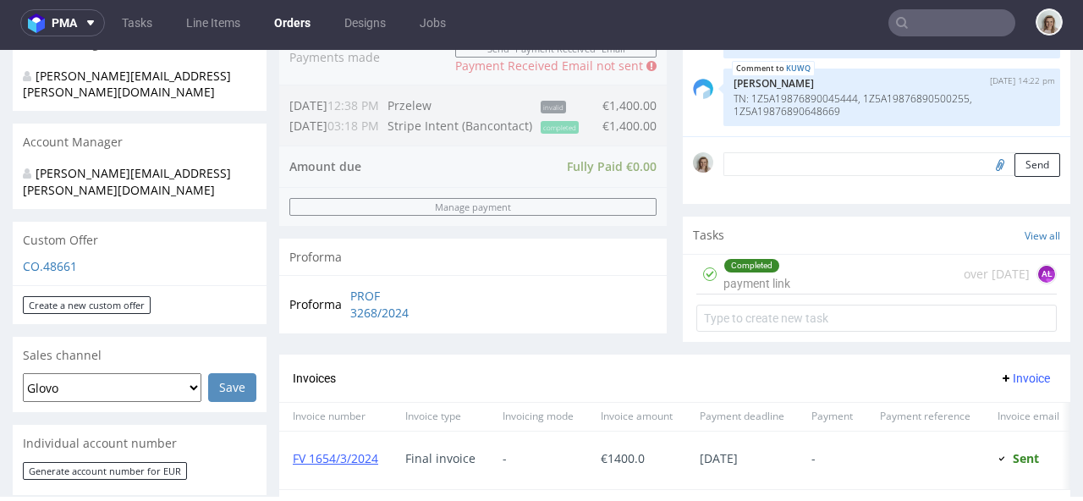
scroll to position [791, 0]
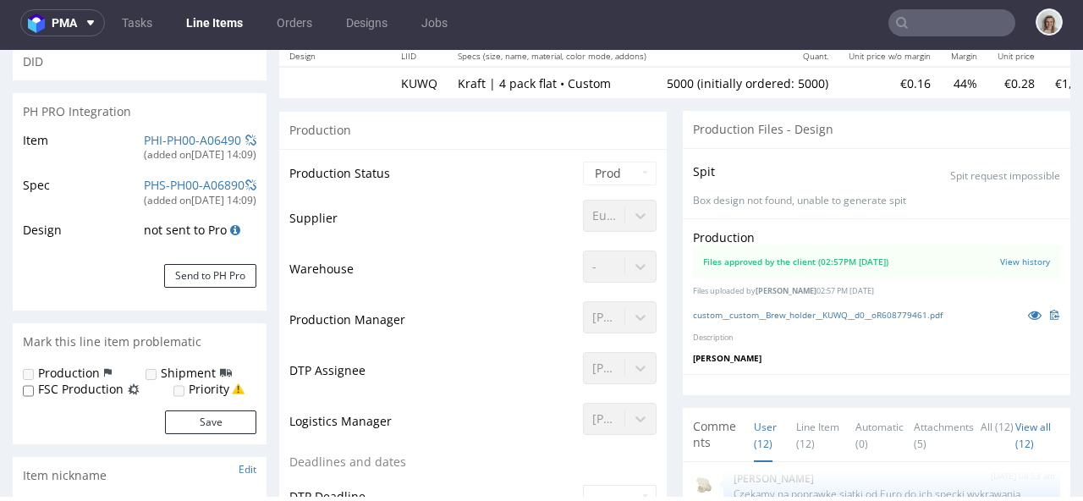
scroll to position [234, 0]
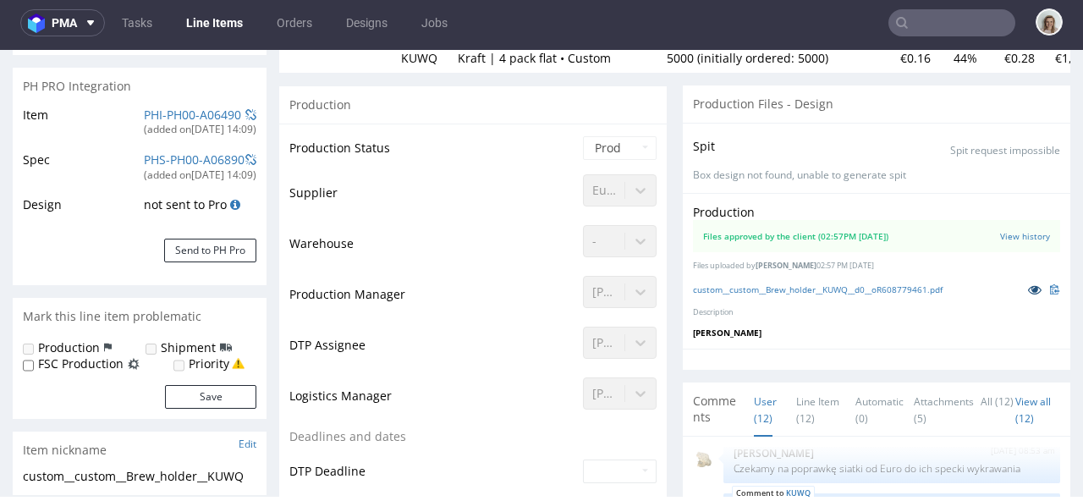
click at [1028, 288] on icon at bounding box center [1035, 289] width 14 height 12
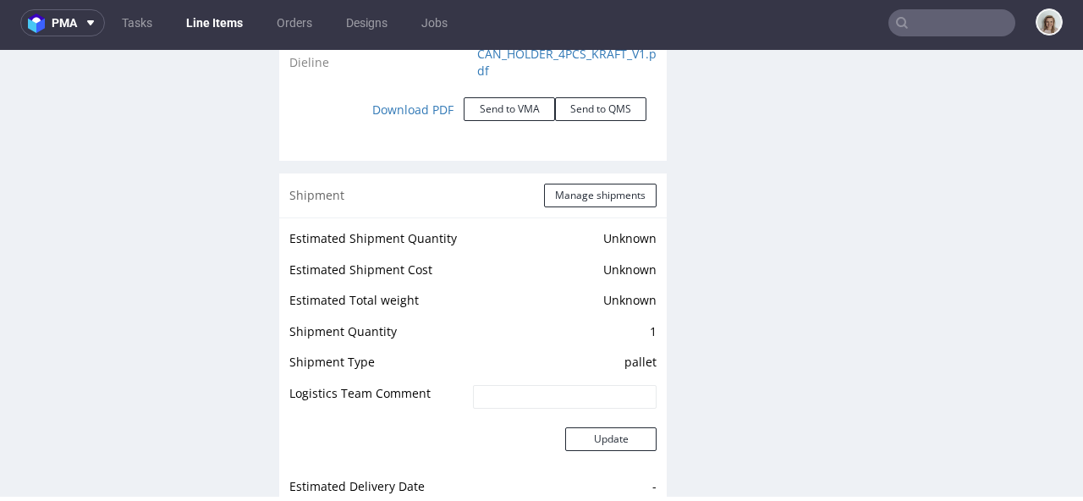
scroll to position [2093, 0]
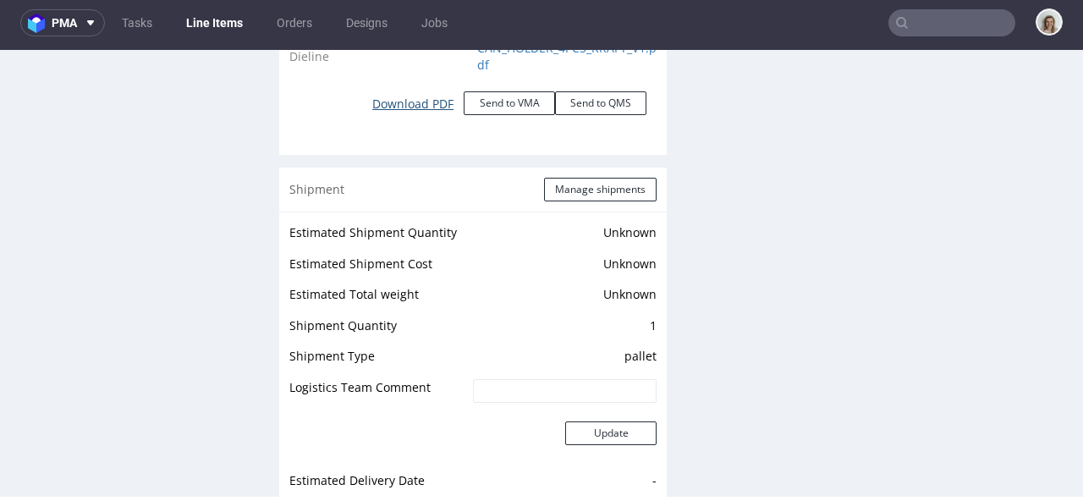
click at [411, 106] on link "Download PDF" at bounding box center [413, 103] width 102 height 37
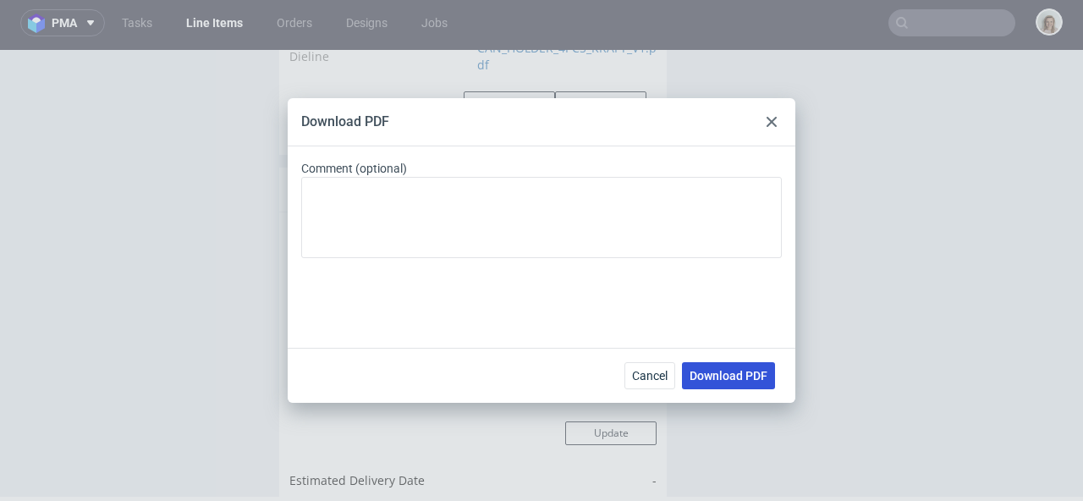
click at [722, 370] on span "Download PDF" at bounding box center [728, 376] width 78 height 12
click at [766, 125] on icon at bounding box center [771, 122] width 10 height 10
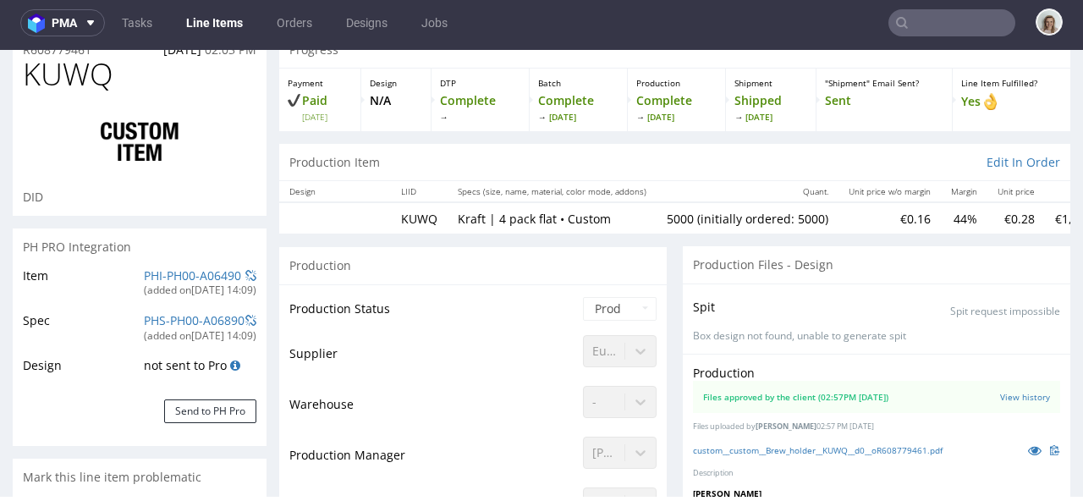
scroll to position [0, 0]
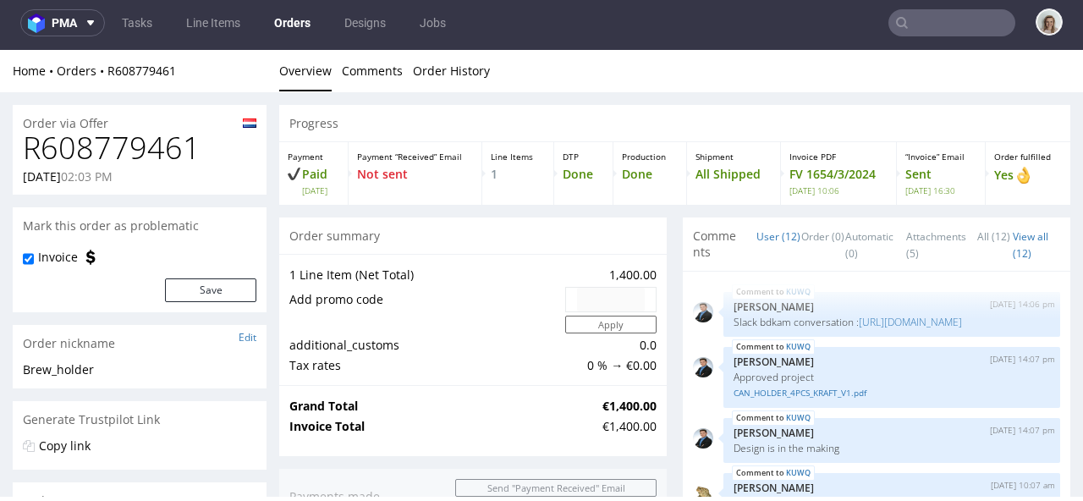
scroll to position [490, 0]
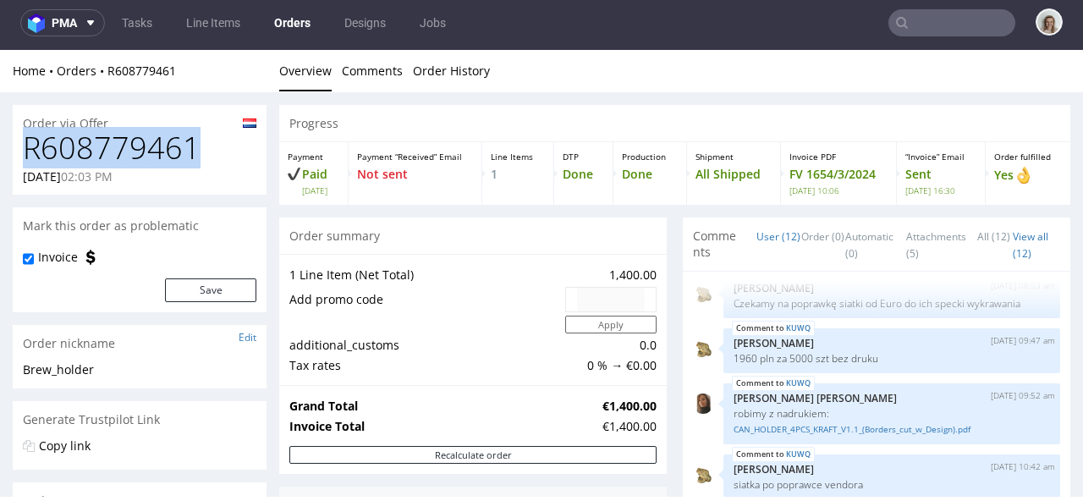
drag, startPoint x: 206, startPoint y: 141, endPoint x: 41, endPoint y: 142, distance: 165.0
click at [20, 137] on div "R608779461 07.02.2024 02:03 PM" at bounding box center [140, 162] width 254 height 63
copy h1 "R608779461"
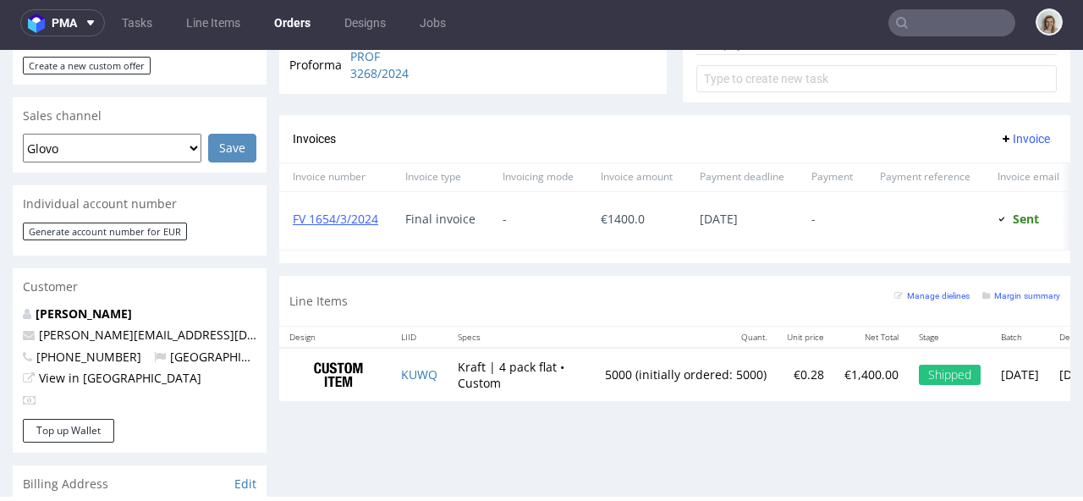
scroll to position [910, 0]
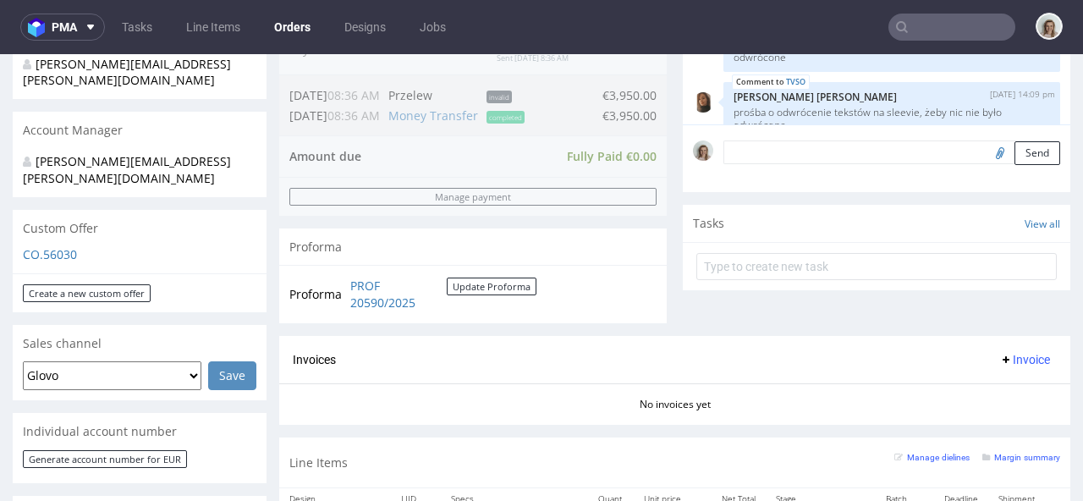
scroll to position [810, 0]
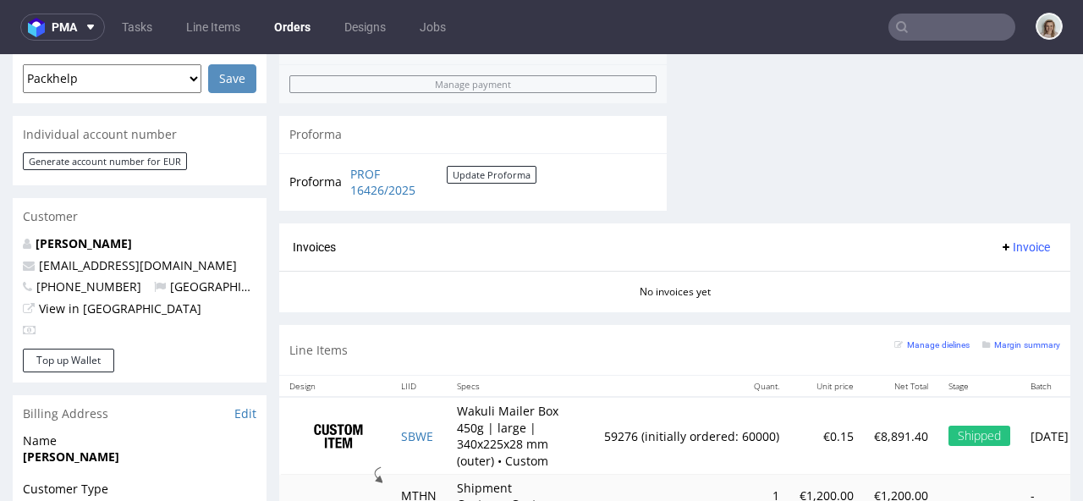
scroll to position [962, 0]
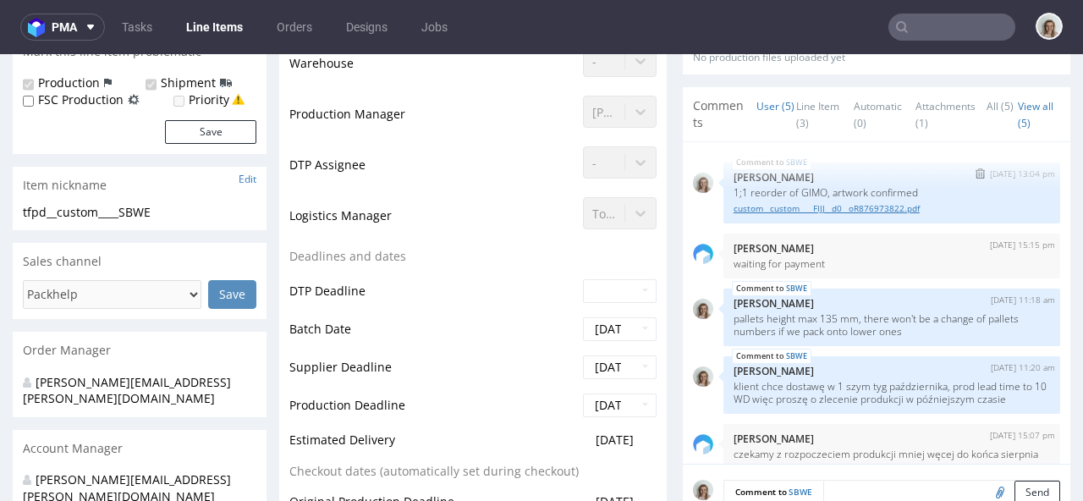
click at [829, 208] on link "custom__custom____FIJJ__d0__oR876973822.pdf" at bounding box center [891, 208] width 316 height 13
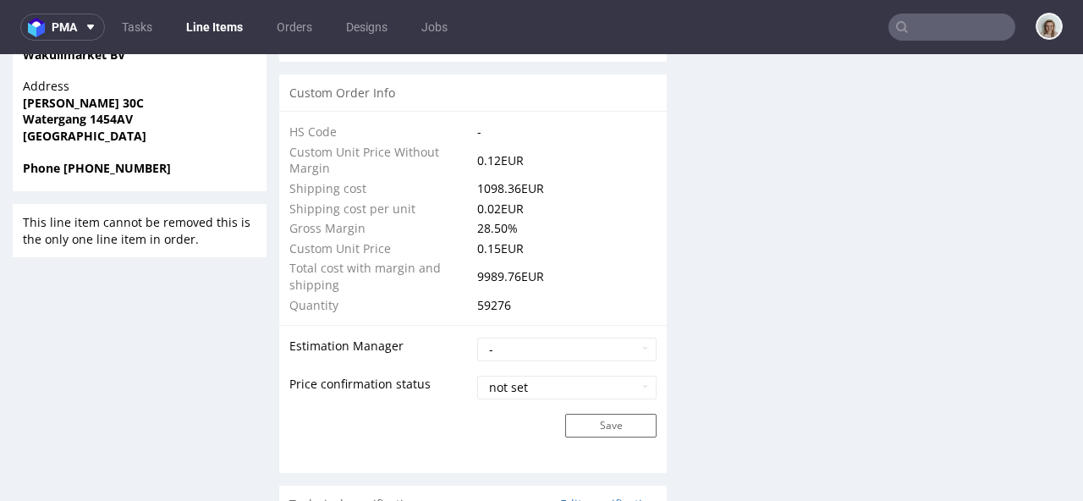
scroll to position [1140, 0]
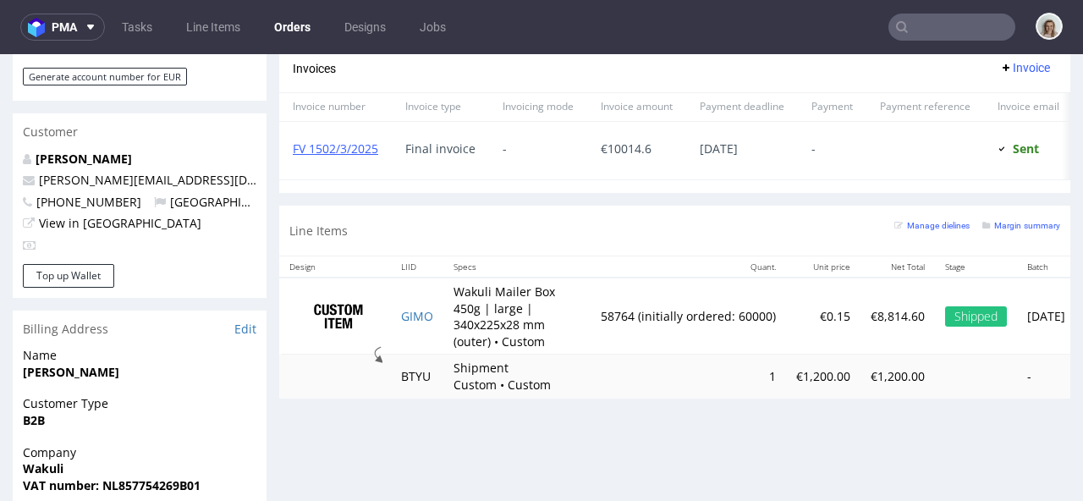
scroll to position [977, 0]
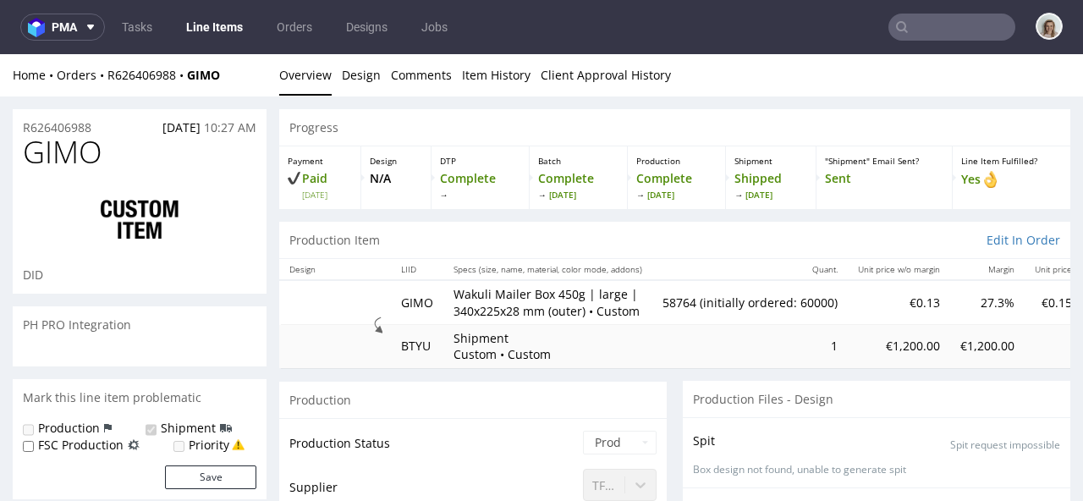
scroll to position [3, 0]
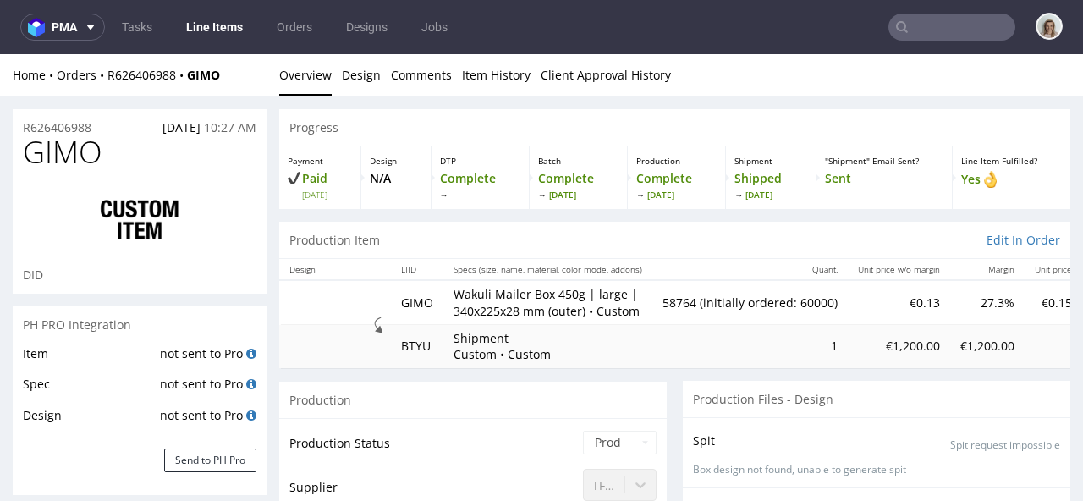
select select "in_progress"
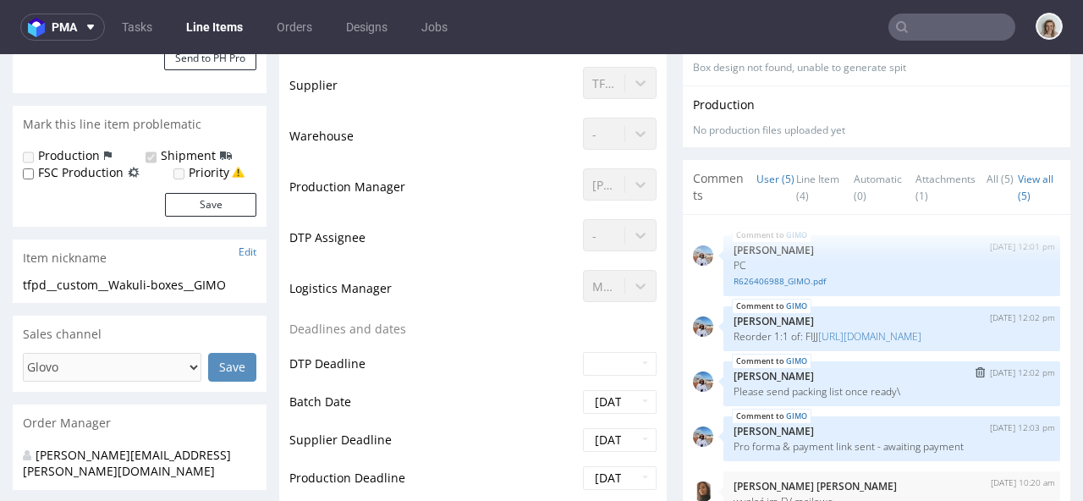
scroll to position [469, 0]
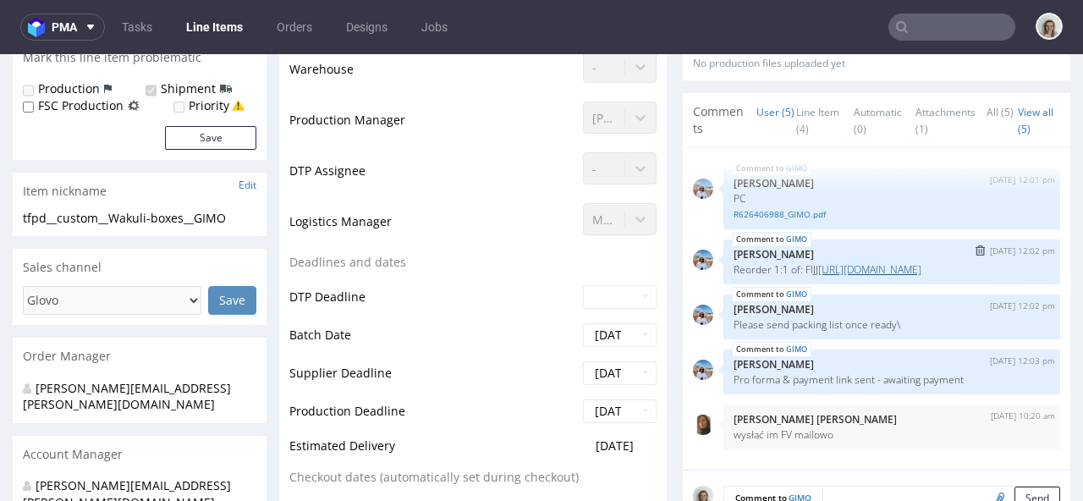
click at [827, 277] on link "[URL][DOMAIN_NAME]" at bounding box center [869, 269] width 103 height 14
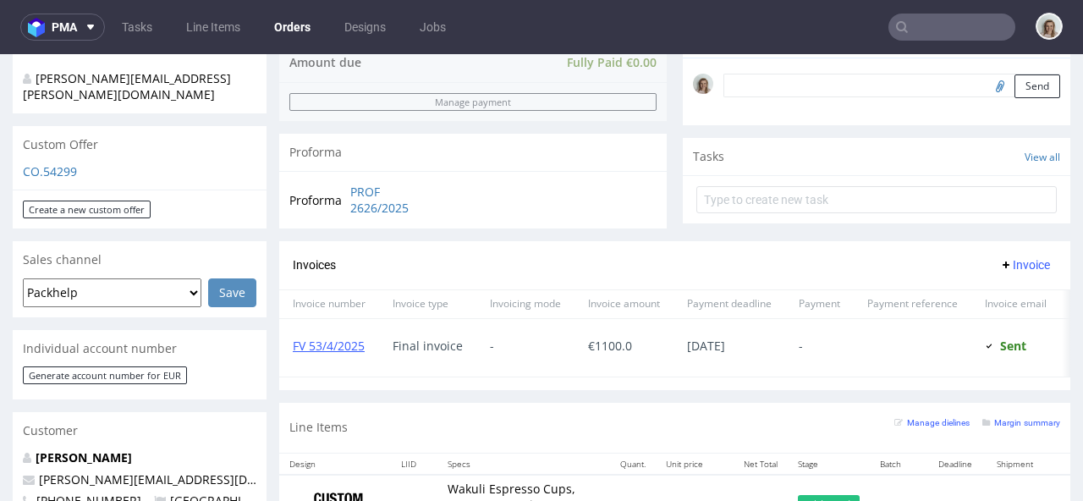
scroll to position [739, 0]
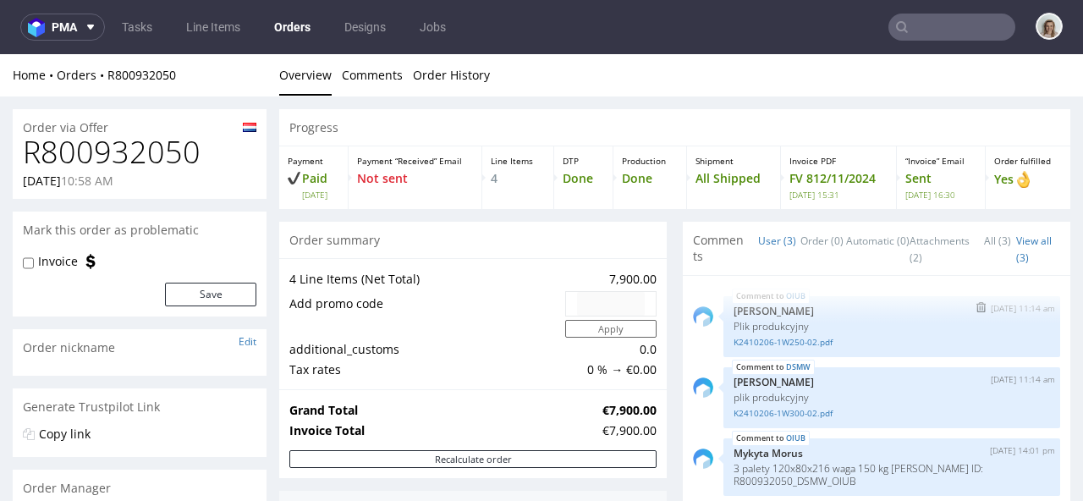
scroll to position [1088, 0]
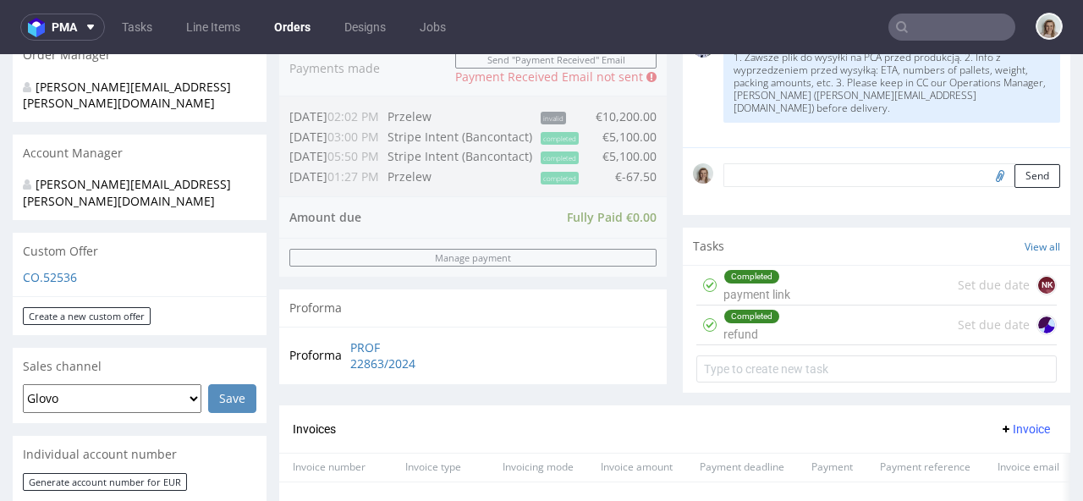
scroll to position [813, 0]
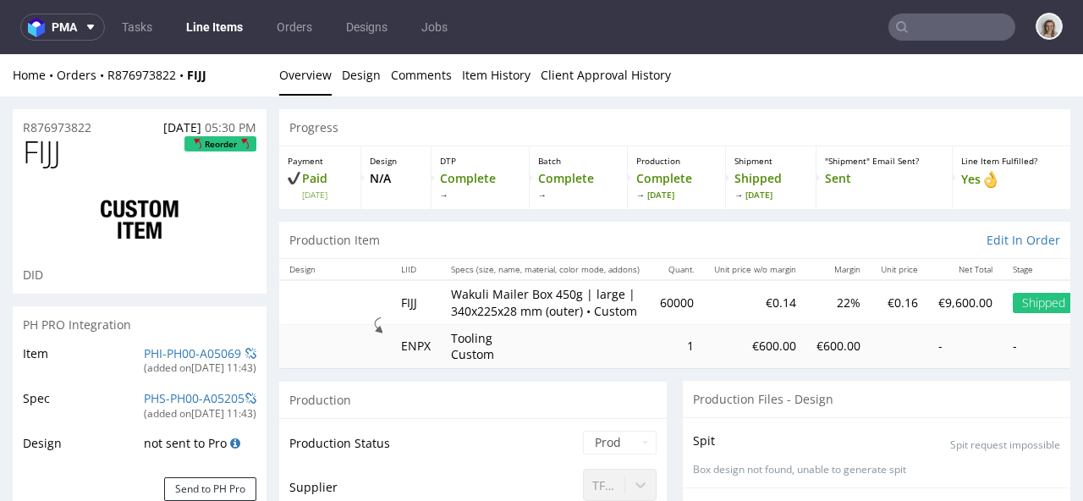
select select "in_progress"
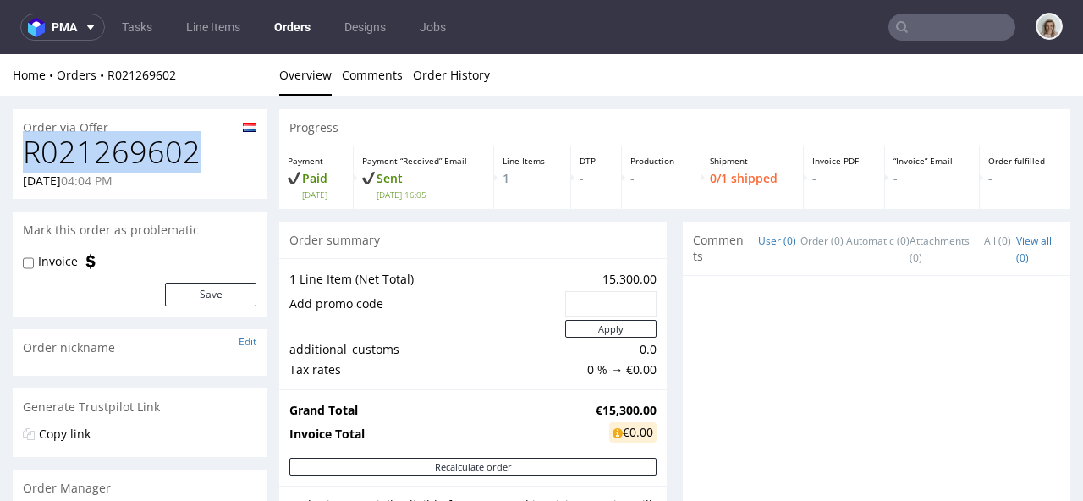
drag, startPoint x: 43, startPoint y: 153, endPoint x: 0, endPoint y: 154, distance: 43.2
copy h1 "R021269602"
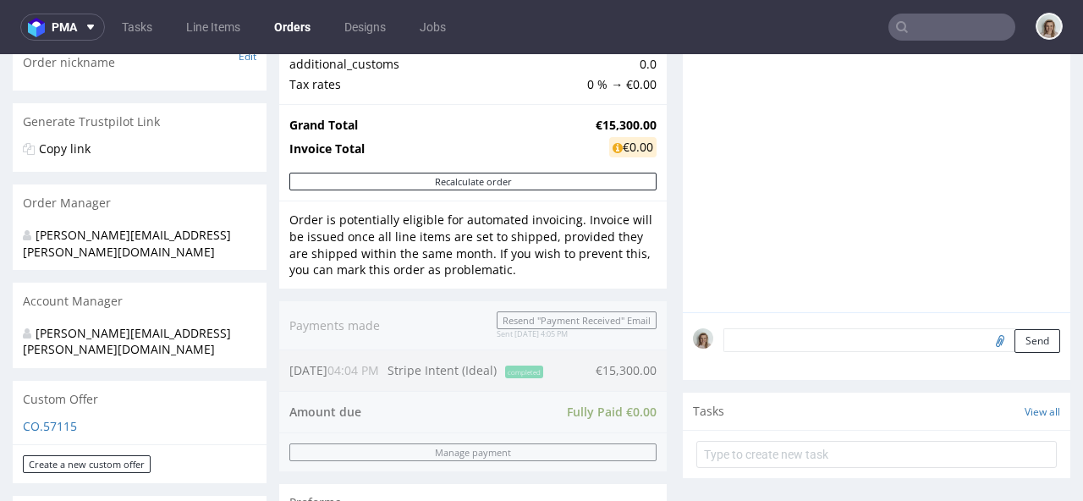
scroll to position [272, 0]
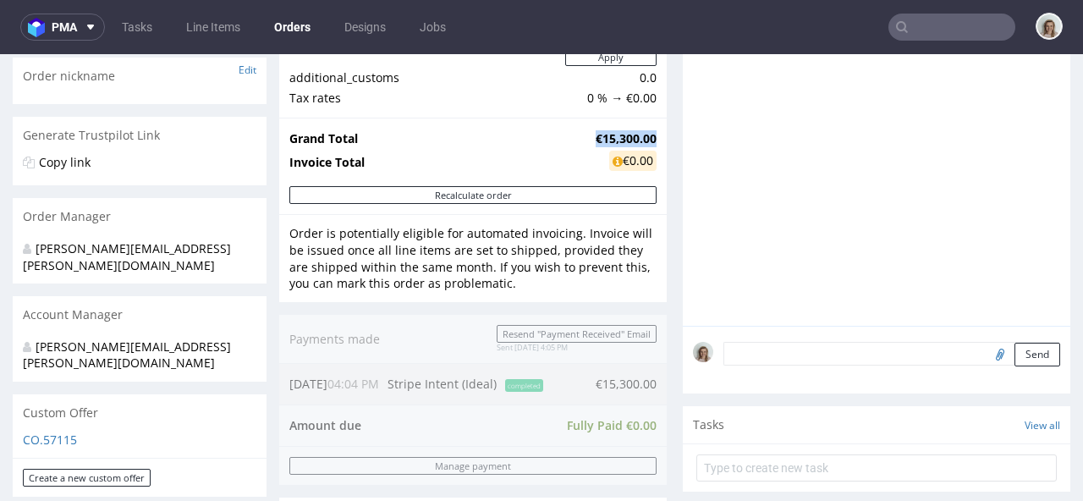
drag, startPoint x: 578, startPoint y: 137, endPoint x: 643, endPoint y: 136, distance: 65.1
click at [643, 136] on strong "€15,300.00" at bounding box center [626, 138] width 61 height 16
copy strong "€15,300.00"
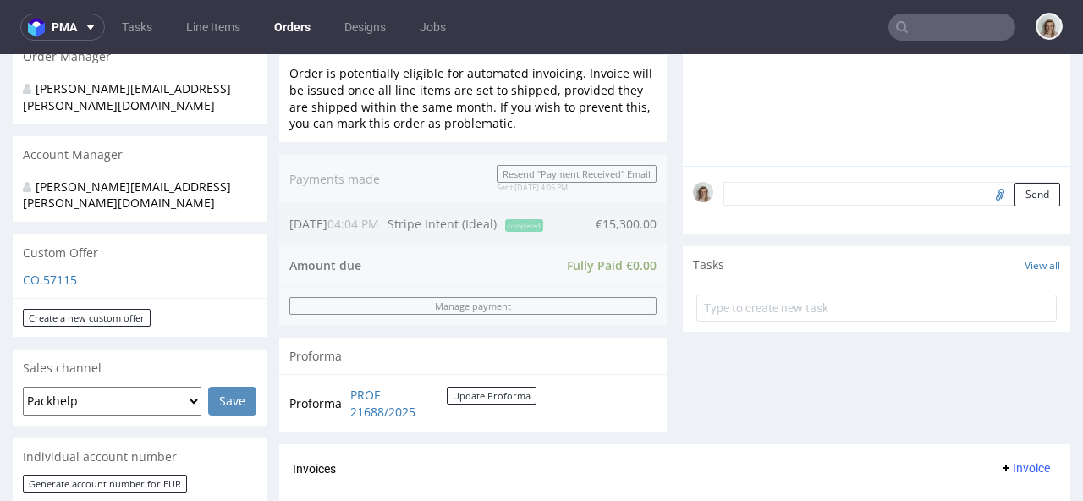
scroll to position [972, 0]
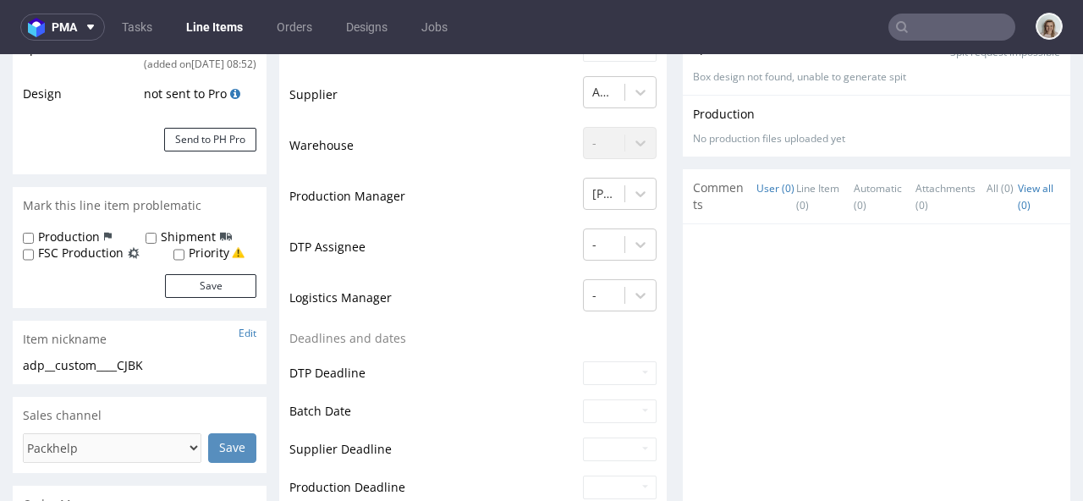
scroll to position [514, 0]
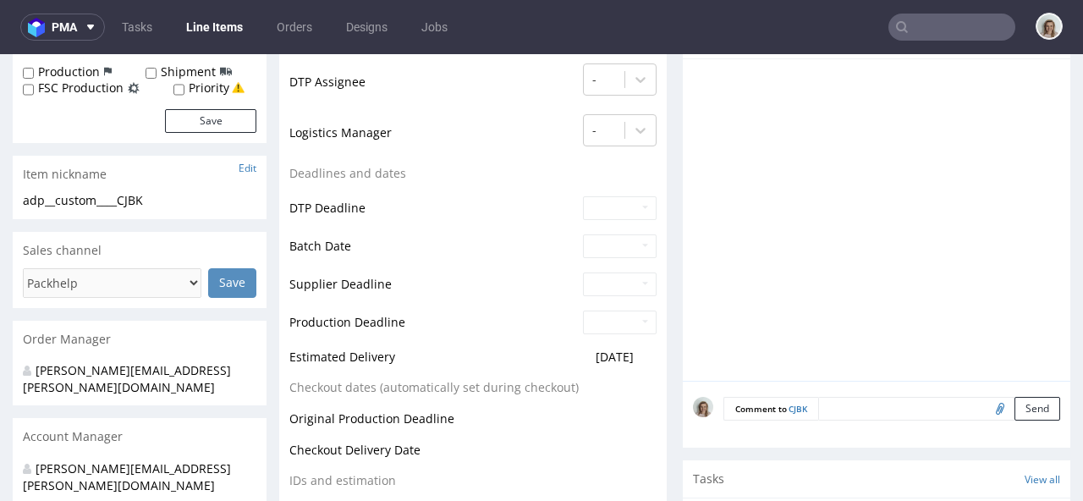
click at [852, 412] on textarea at bounding box center [939, 409] width 242 height 24
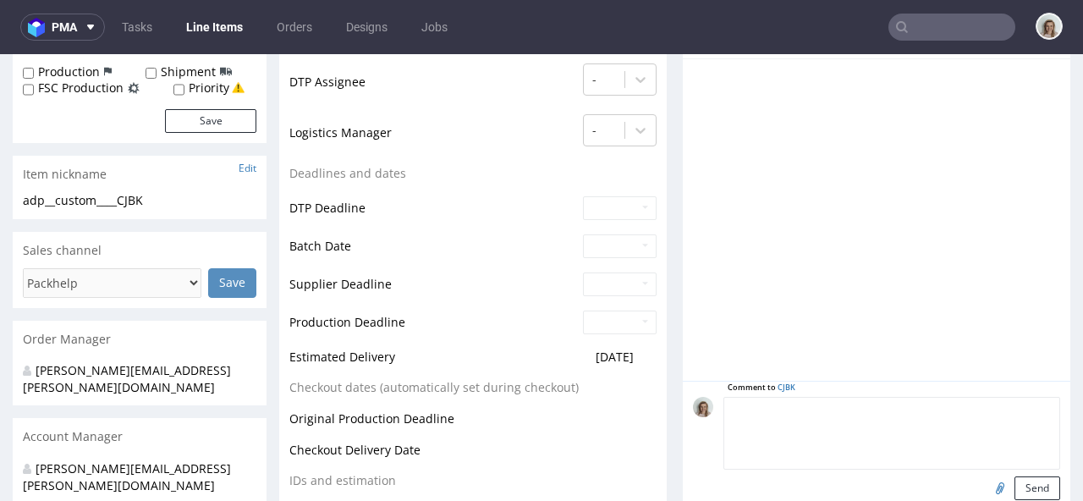
paste textarea "the same specs as WTOI but new dims: internal 240x240x100"
drag, startPoint x: 824, startPoint y: 404, endPoint x: 706, endPoint y: 403, distance: 117.6
click at [706, 403] on div "Comment to CJBK the same specs as WTOI but new dims: internal 240x240x100 Send" at bounding box center [876, 448] width 367 height 103
click at [845, 402] on textarea "artwork as in WTOI but new dims: internal 240x240x100" at bounding box center [891, 433] width 337 height 73
click at [854, 427] on textarea "artwork as in WTOI but we have new dims: internal 240x240x100" at bounding box center [891, 433] width 337 height 73
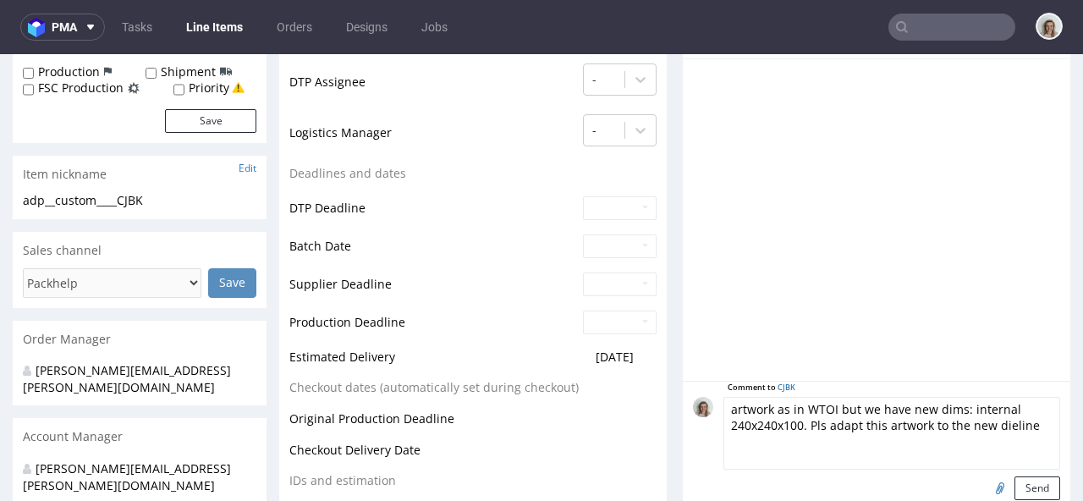
type textarea "artwork as in WTOI but we have new dims: internal 240x240x100. Pls adapt this a…"
click at [986, 482] on input "file" at bounding box center [998, 487] width 24 height 22
type input "C:\fakepath\custom____WTOI__d0__oR752040841__v2.pdf"
click at [1014, 483] on button "Send" at bounding box center [1037, 488] width 46 height 24
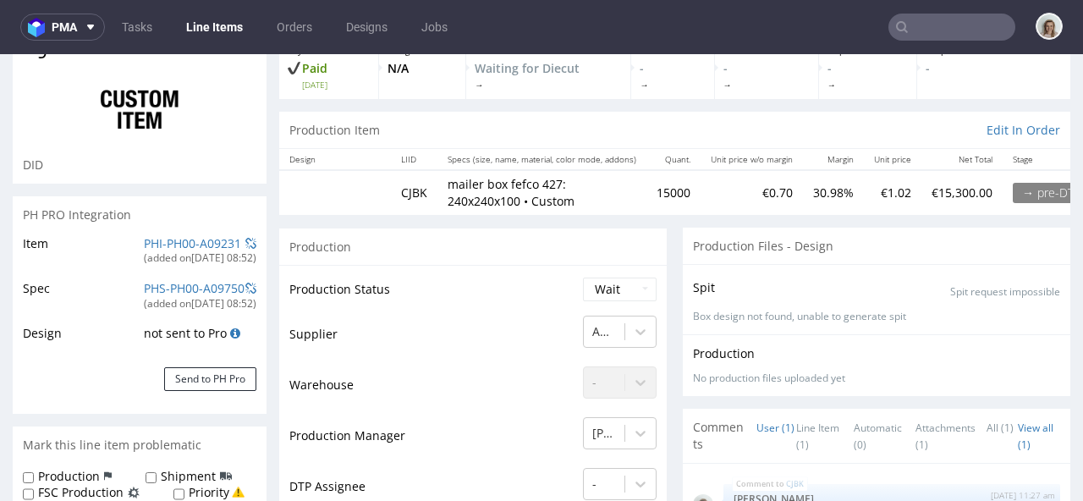
scroll to position [0, 0]
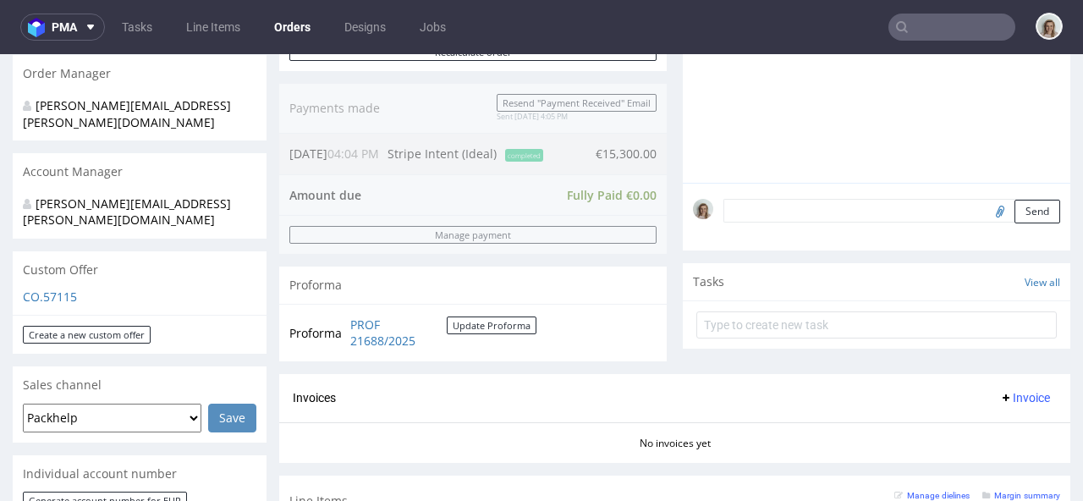
scroll to position [434, 0]
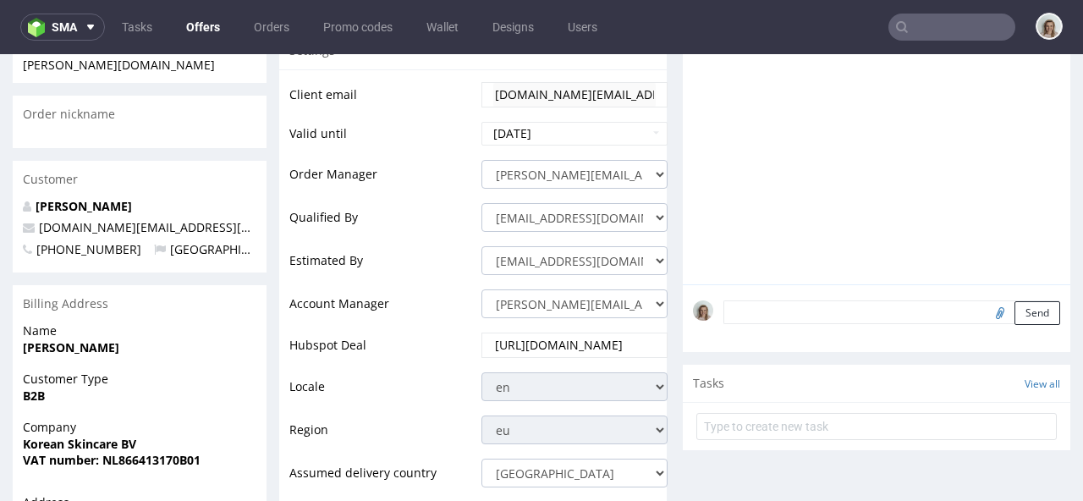
scroll to position [494, 0]
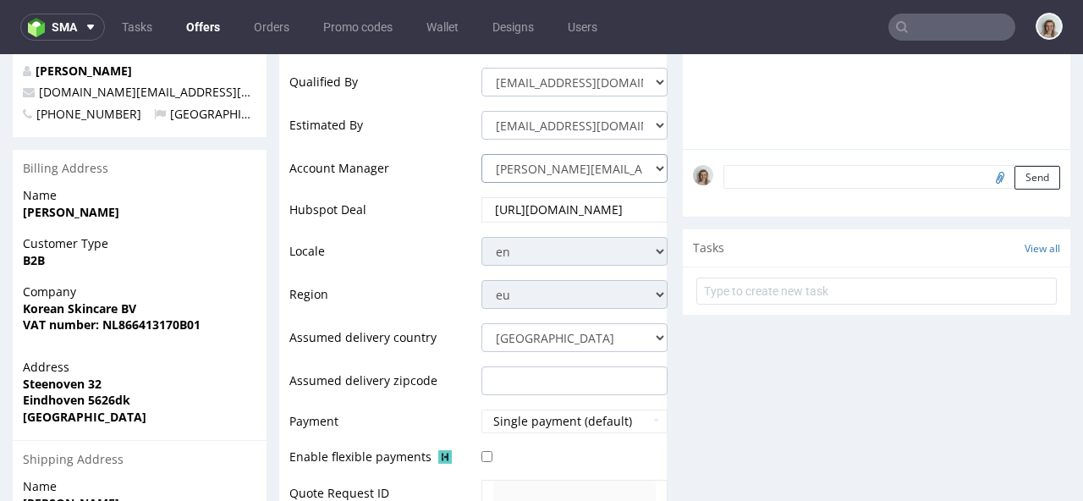
click at [518, 160] on select "angelina.marc@packhelp.com adrian.margula@packhelp.com alex.lemee@packhelp.com …" at bounding box center [574, 168] width 186 height 29
select select "20839025"
click at [481, 154] on select "angelina.marc@packhelp.com adrian.margula@packhelp.com alex.lemee@packhelp.com …" at bounding box center [574, 168] width 186 height 29
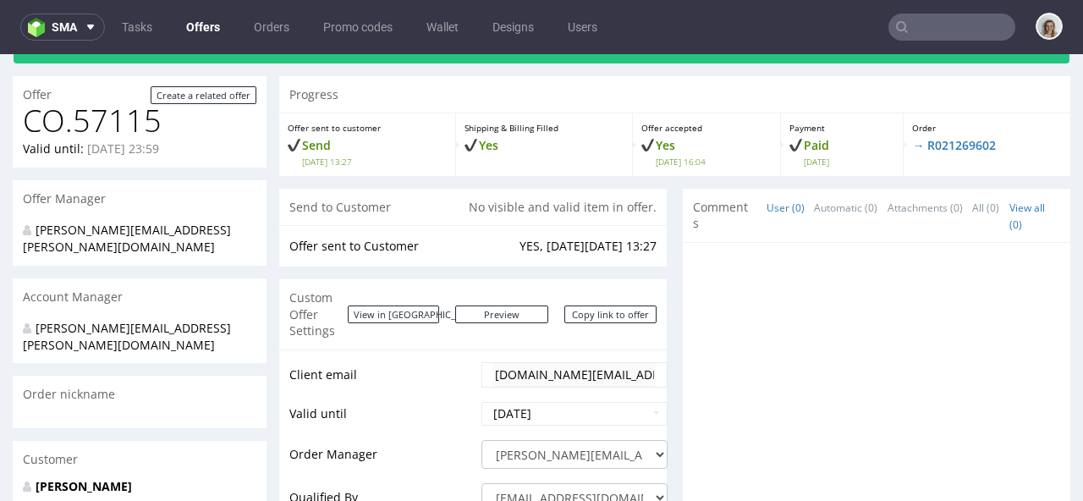
scroll to position [0, 0]
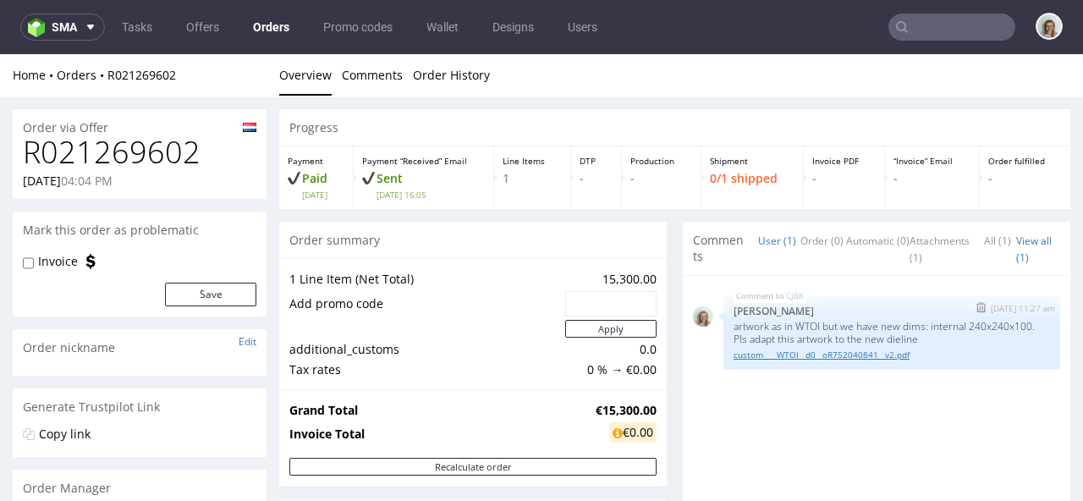
click at [840, 360] on link "custom____WTOI__d0__oR752040841__v2.pdf" at bounding box center [891, 355] width 316 height 13
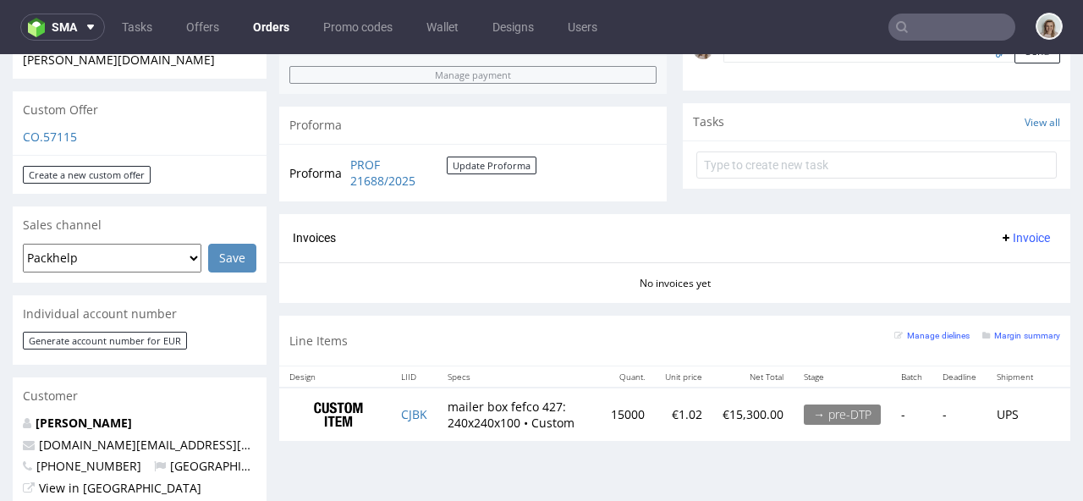
scroll to position [696, 0]
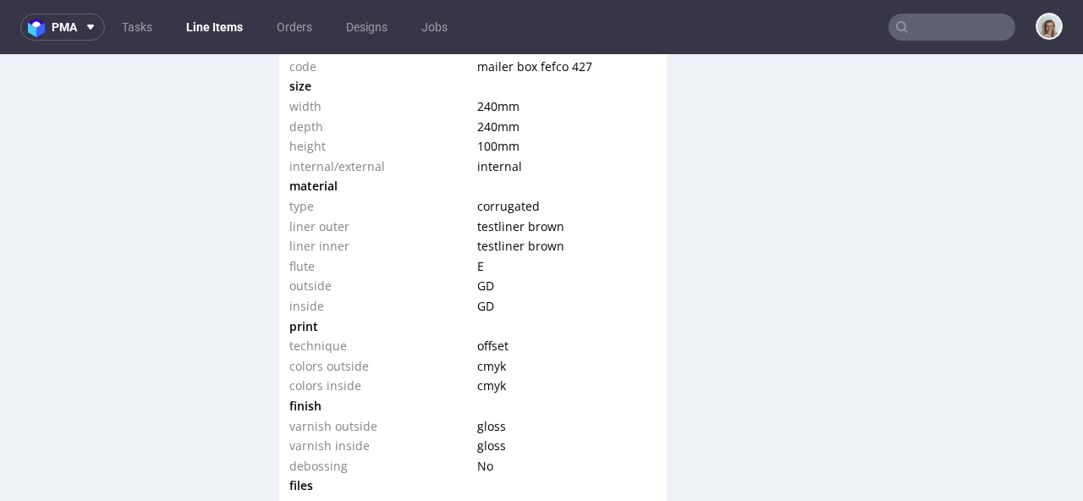
scroll to position [2104, 0]
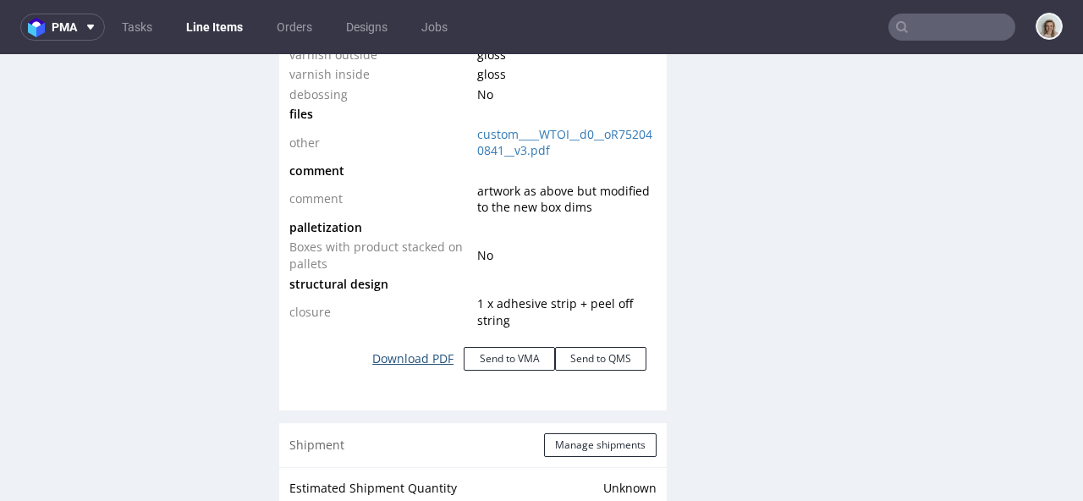
click at [432, 352] on link "Download PDF" at bounding box center [413, 358] width 102 height 37
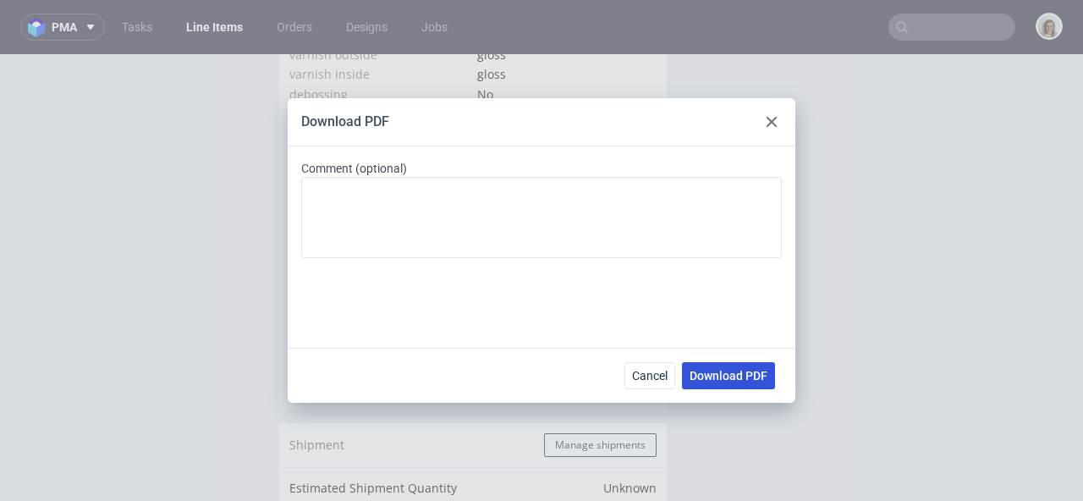
click at [696, 376] on span "Download PDF" at bounding box center [728, 376] width 78 height 12
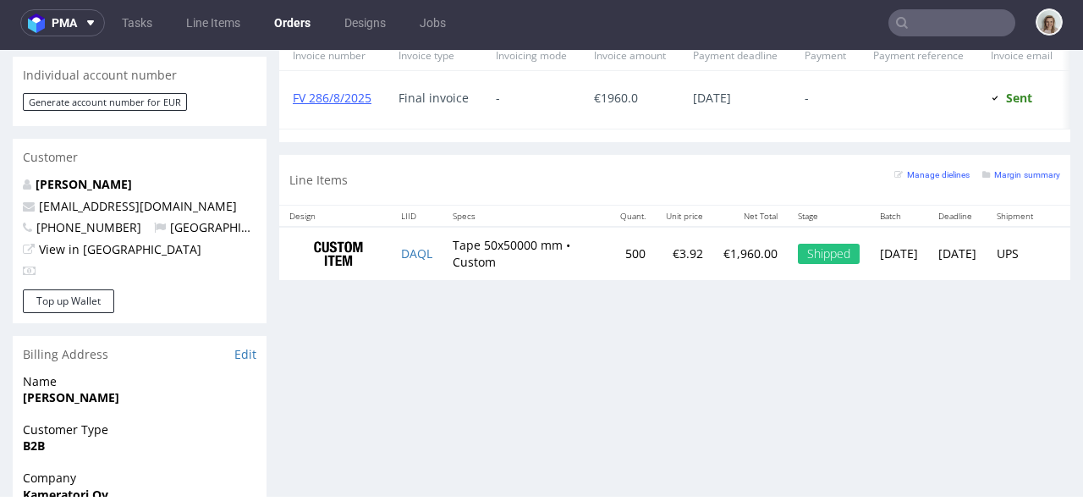
scroll to position [0, 53]
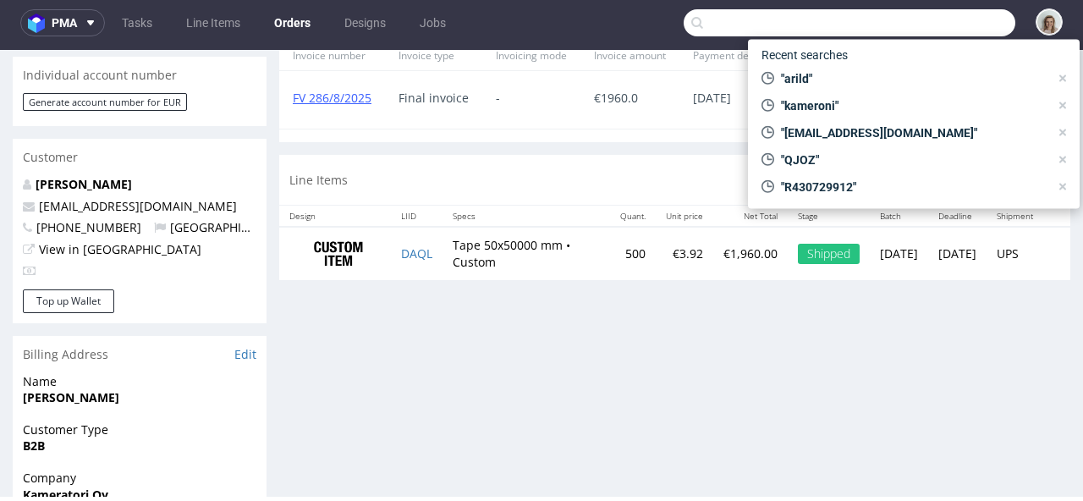
click at [949, 19] on input "text" at bounding box center [850, 22] width 332 height 27
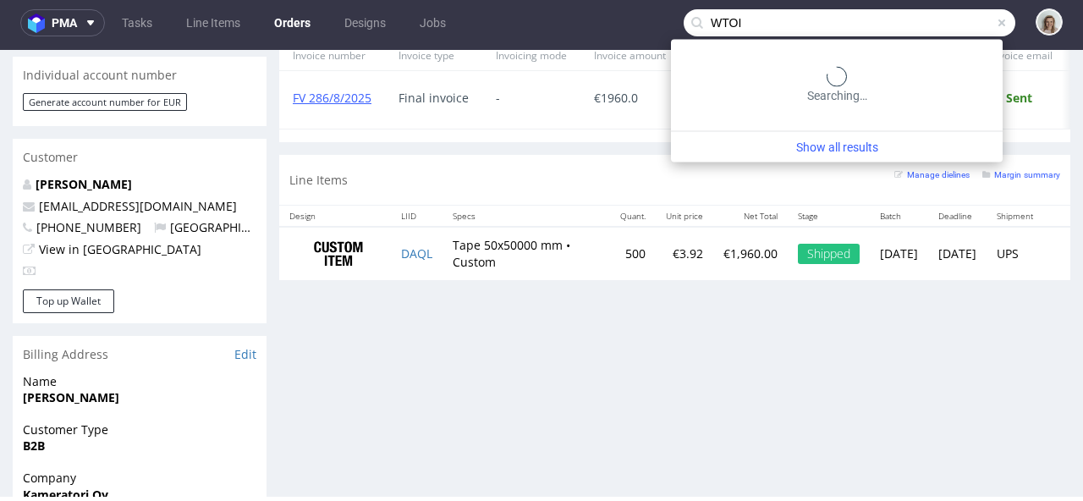
type input "WTOI"
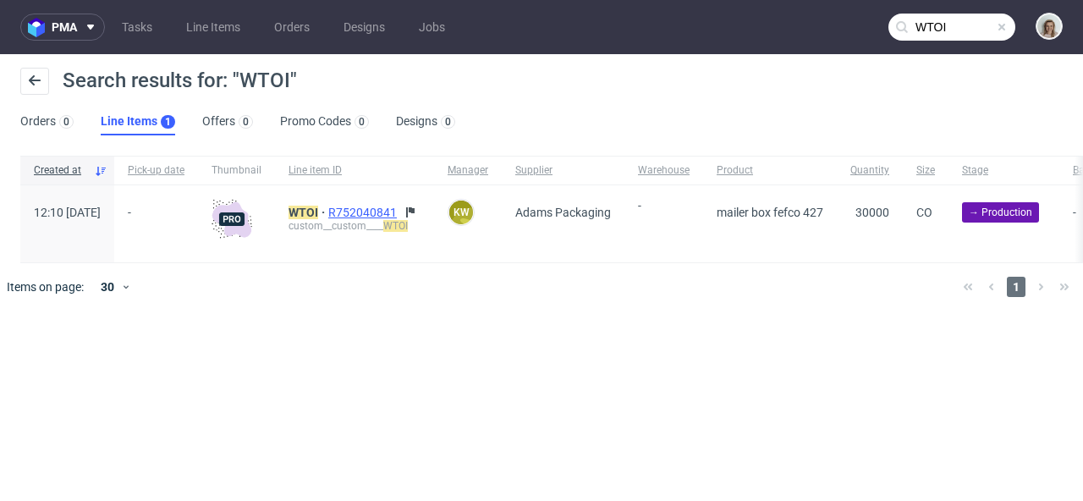
click at [400, 207] on span "R752040841" at bounding box center [364, 213] width 72 height 14
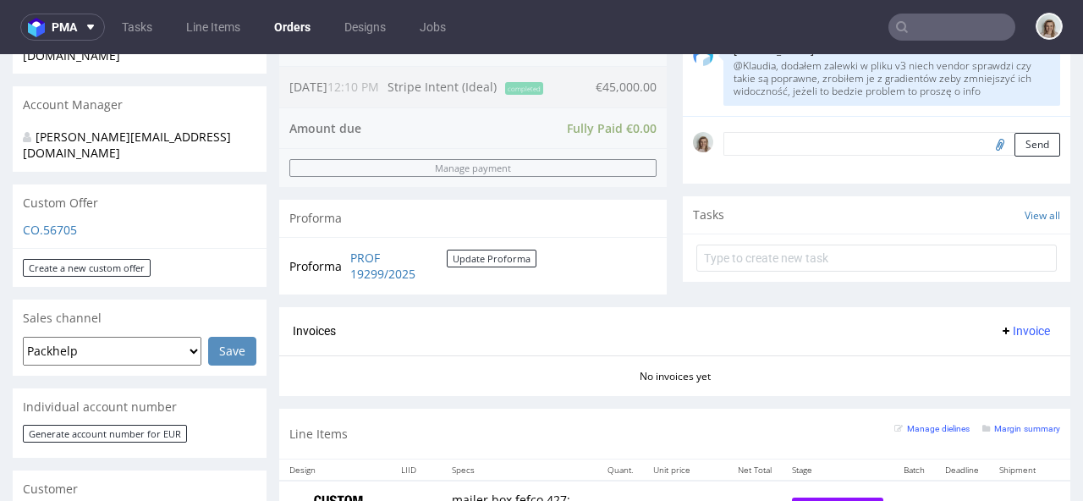
scroll to position [685, 0]
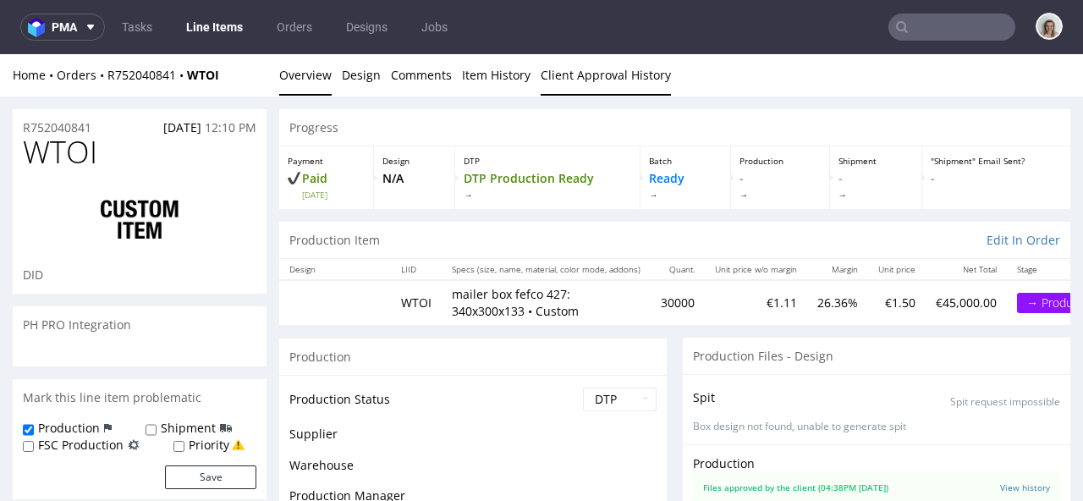
scroll to position [991, 0]
click at [596, 85] on link "Client Approval History" at bounding box center [606, 74] width 130 height 41
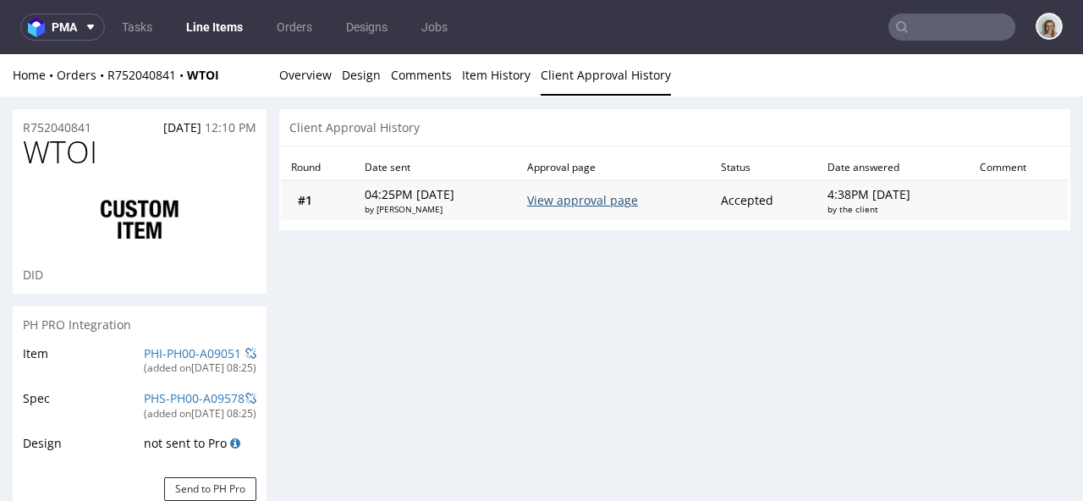
click at [559, 206] on link "View approval page" at bounding box center [582, 200] width 111 height 16
